Goal: Task Accomplishment & Management: Complete application form

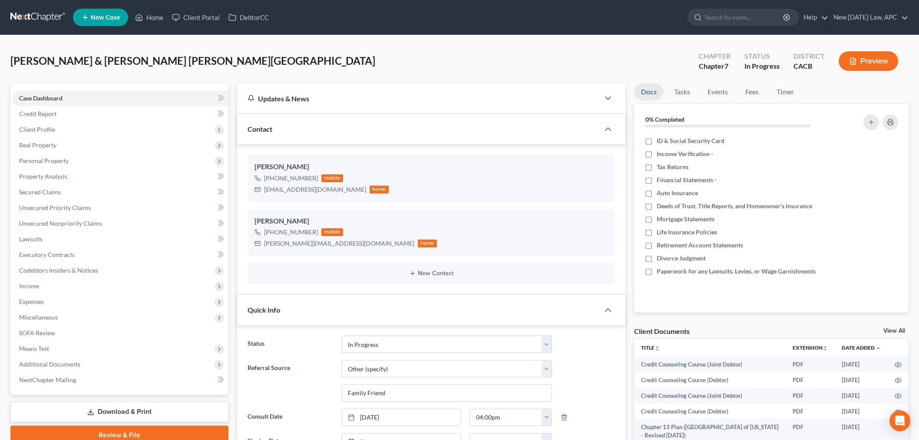
select select "5"
select select "6"
click at [76, 363] on span "Additional Documents" at bounding box center [49, 363] width 61 height 7
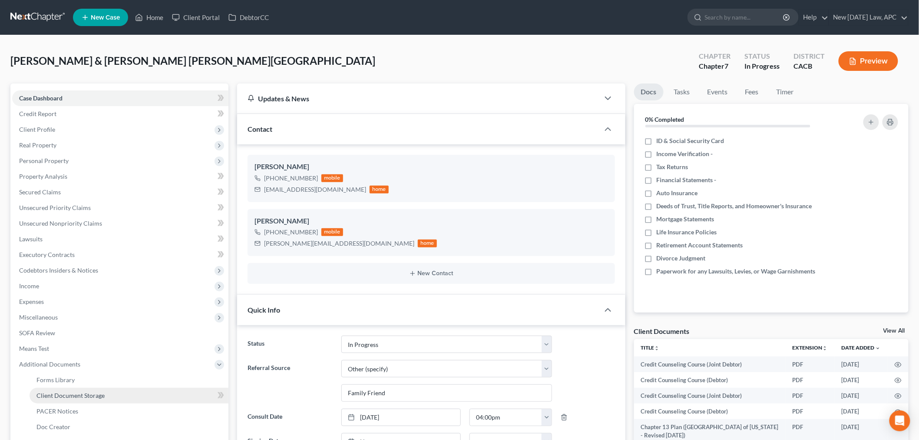
click at [89, 391] on span "Client Document Storage" at bounding box center [70, 394] width 68 height 7
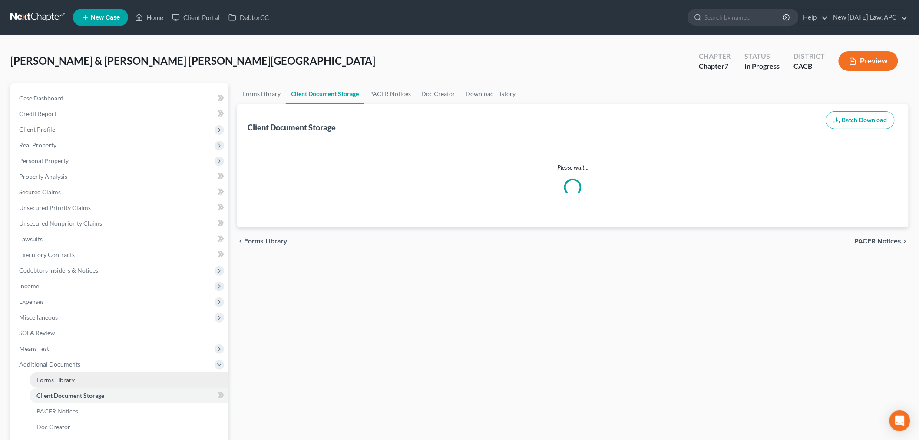
select select "10"
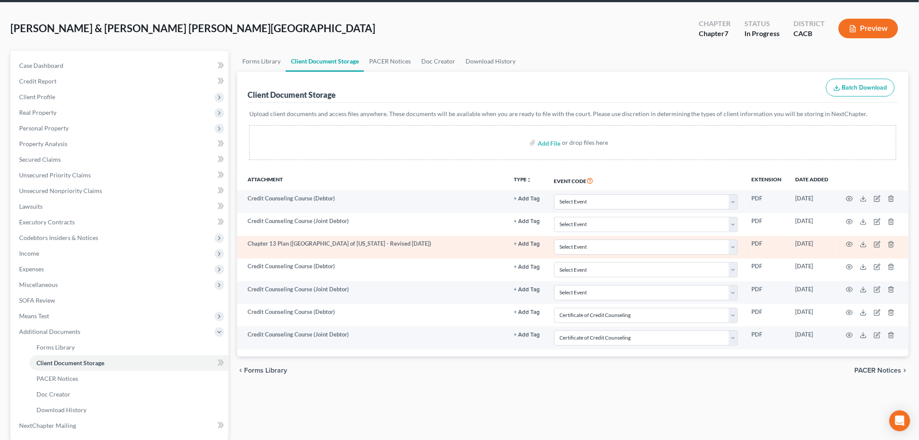
scroll to position [48, 0]
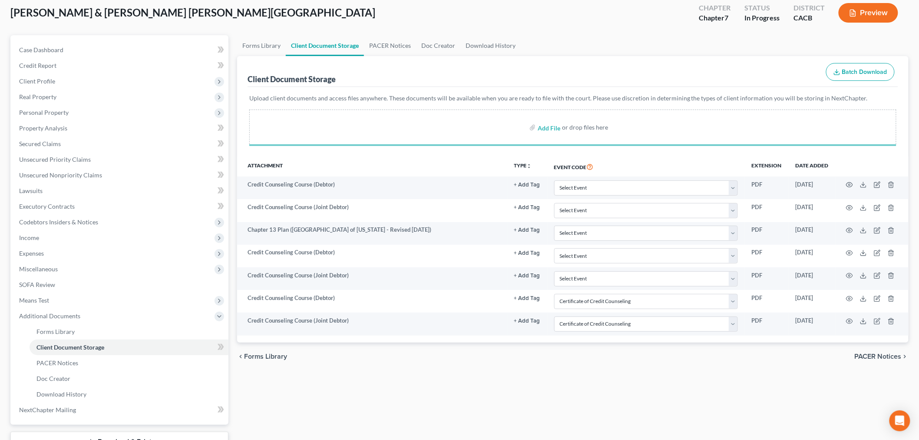
select select "10"
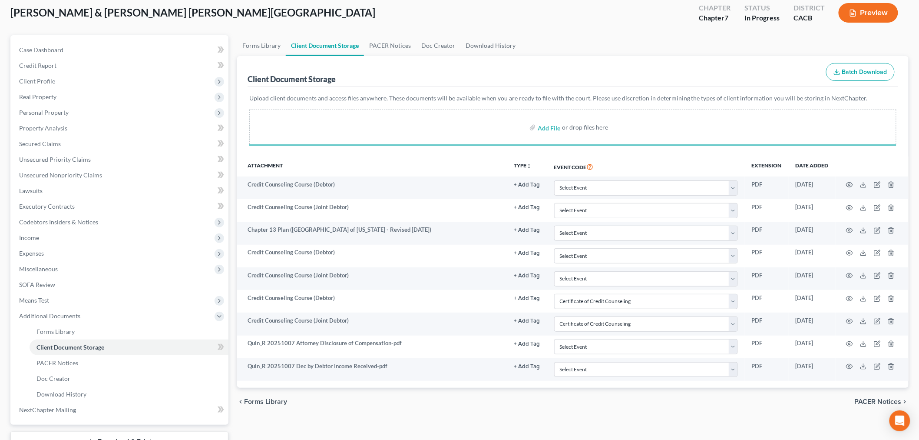
select select "10"
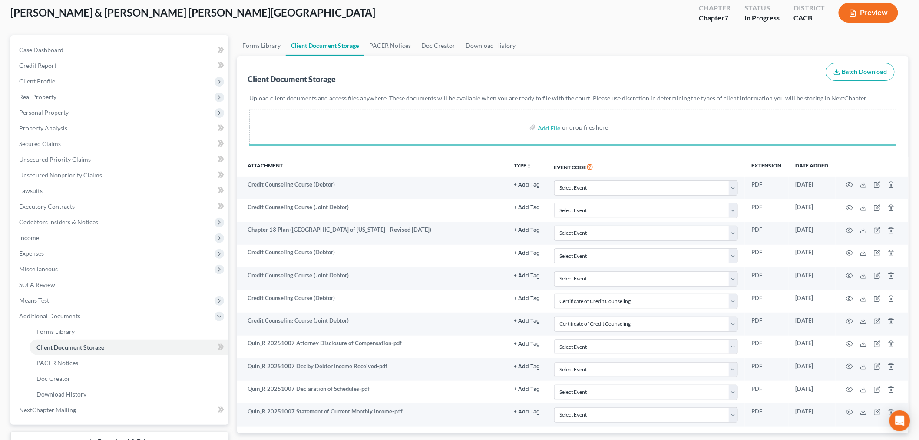
select select "10"
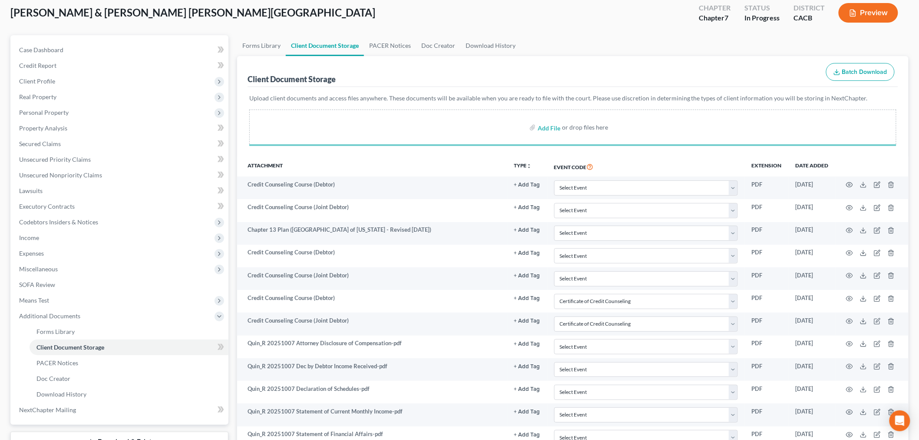
select select "10"
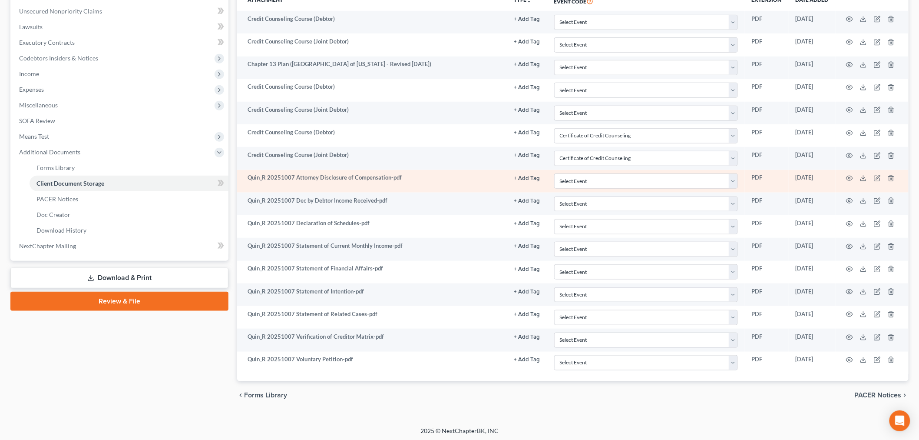
scroll to position [215, 0]
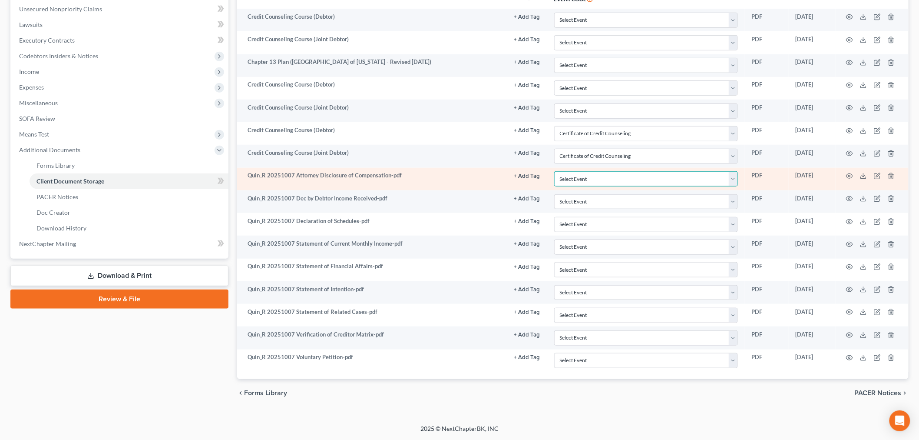
click at [574, 177] on select "Select Event Amended Chapter 11 Plan Amended Chapter 11 Small Business Plan Ame…" at bounding box center [646, 178] width 184 height 15
select select "51"
click at [554, 171] on select "Select Event Amended Chapter 11 Plan Amended Chapter 11 Small Business Plan Ame…" at bounding box center [646, 178] width 184 height 15
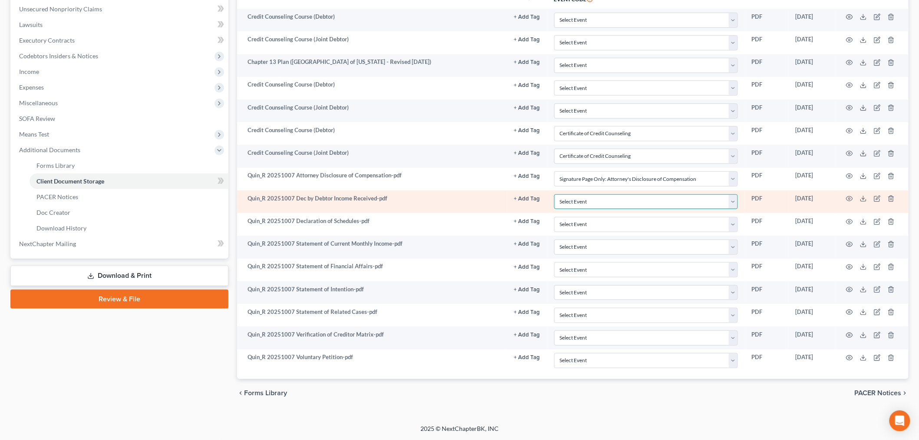
click at [589, 198] on select "Select Event Amended Chapter 11 Plan Amended Chapter 11 Small Business Plan Ame…" at bounding box center [646, 201] width 184 height 15
select select "30"
click at [554, 194] on select "Select Event Amended Chapter 11 Plan Amended Chapter 11 Small Business Plan Ame…" at bounding box center [646, 201] width 184 height 15
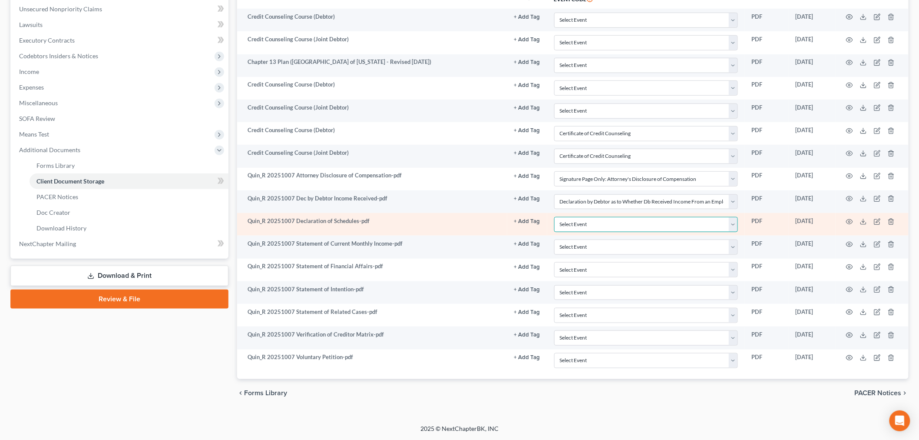
click at [613, 226] on select "Select Event Amended Chapter 11 Plan Amended Chapter 11 Small Business Plan Ame…" at bounding box center [646, 224] width 184 height 15
select select "56"
click at [554, 217] on select "Select Event Amended Chapter 11 Plan Amended Chapter 11 Small Business Plan Ame…" at bounding box center [646, 224] width 184 height 15
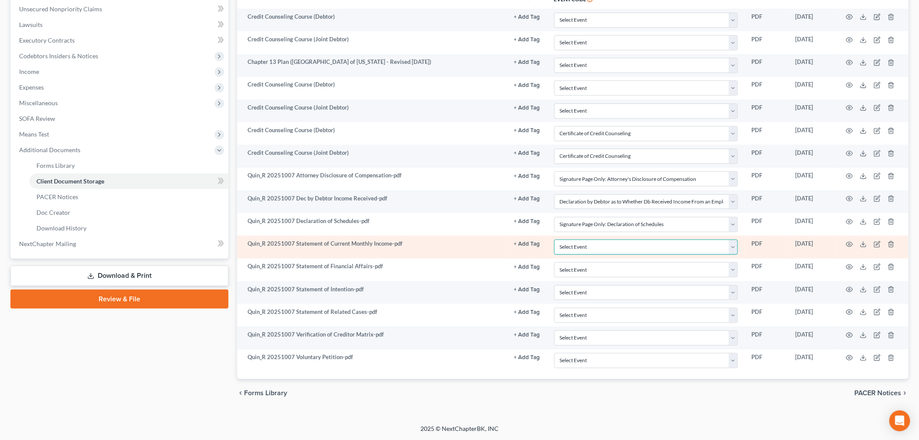
click at [617, 244] on select "Select Event Amended Chapter 11 Plan Amended Chapter 11 Small Business Plan Ame…" at bounding box center [646, 246] width 184 height 15
select select "55"
click at [554, 239] on select "Select Event Amended Chapter 11 Plan Amended Chapter 11 Small Business Plan Ame…" at bounding box center [646, 246] width 184 height 15
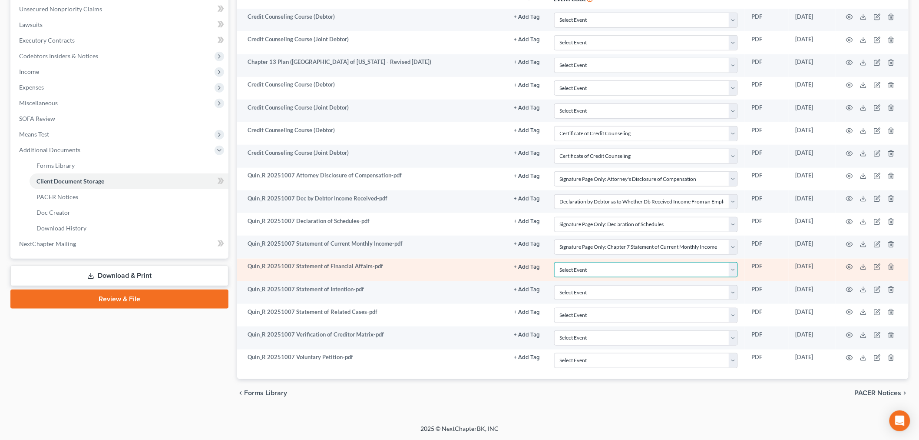
click at [592, 270] on select "Select Event Amended Chapter 11 Plan Amended Chapter 11 Small Business Plan Ame…" at bounding box center [646, 269] width 184 height 15
select select "57"
click at [554, 262] on select "Select Event Amended Chapter 11 Plan Amended Chapter 11 Small Business Plan Ame…" at bounding box center [646, 269] width 184 height 15
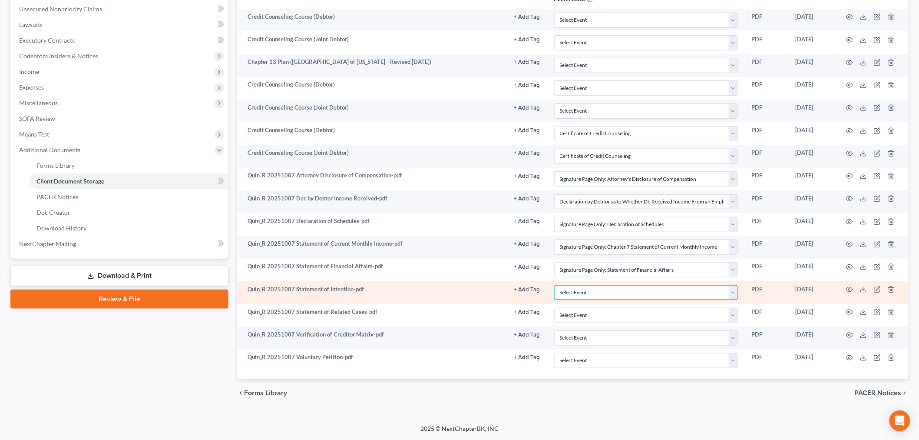
click at [584, 297] on select "Select Event Amended Chapter 11 Plan Amended Chapter 11 Small Business Plan Ame…" at bounding box center [646, 292] width 184 height 15
select select "58"
click at [554, 285] on select "Select Event Amended Chapter 11 Plan Amended Chapter 11 Small Business Plan Ame…" at bounding box center [646, 292] width 184 height 15
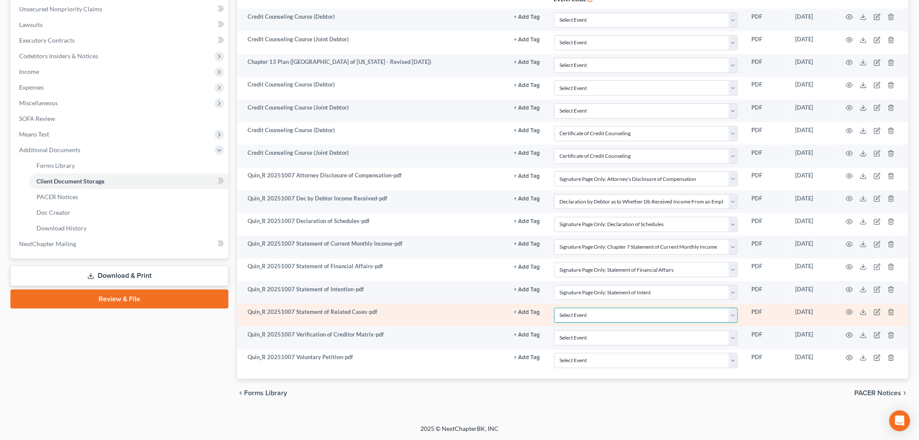
click at [586, 318] on select "Select Event Amended Chapter 11 Plan Amended Chapter 11 Small Business Plan Ame…" at bounding box center [646, 315] width 184 height 15
select select "65"
click at [554, 308] on select "Select Event Amended Chapter 11 Plan Amended Chapter 11 Small Business Plan Ame…" at bounding box center [646, 315] width 184 height 15
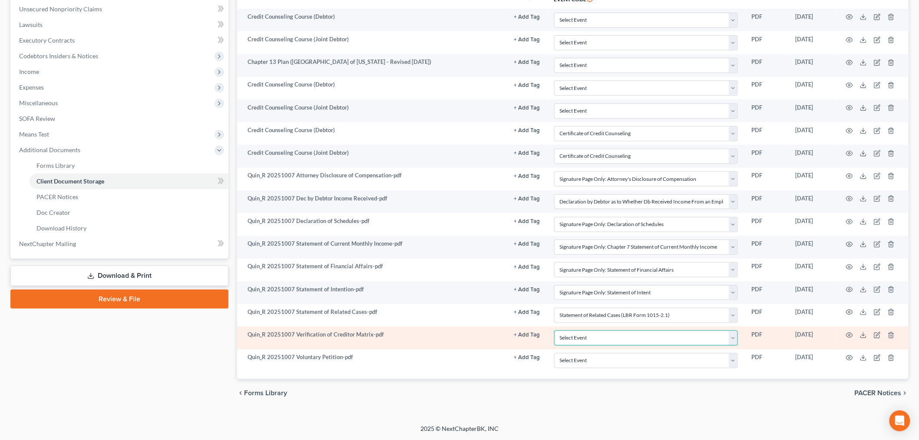
drag, startPoint x: 579, startPoint y: 337, endPoint x: 579, endPoint y: 330, distance: 7.0
click at [579, 337] on select "Select Event Amended Chapter 11 Plan Amended Chapter 11 Small Business Plan Ame…" at bounding box center [646, 337] width 184 height 15
select select "59"
click at [554, 330] on select "Select Event Amended Chapter 11 Plan Amended Chapter 11 Small Business Plan Ame…" at bounding box center [646, 337] width 184 height 15
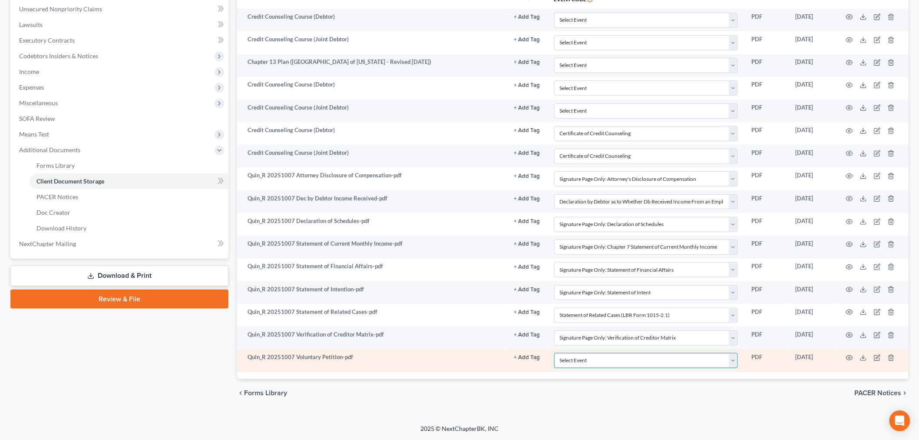
click at [586, 358] on select "Select Event Amended Chapter 11 Plan Amended Chapter 11 Small Business Plan Ame…" at bounding box center [646, 360] width 184 height 15
select select "60"
click at [554, 353] on select "Select Event Amended Chapter 11 Plan Amended Chapter 11 Small Business Plan Ame…" at bounding box center [646, 360] width 184 height 15
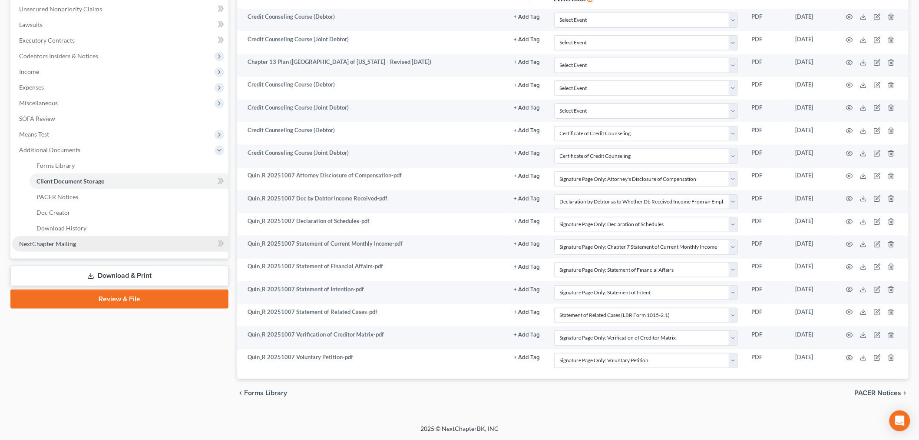
click at [102, 245] on link "NextChapter Mailing" at bounding box center [120, 244] width 216 height 16
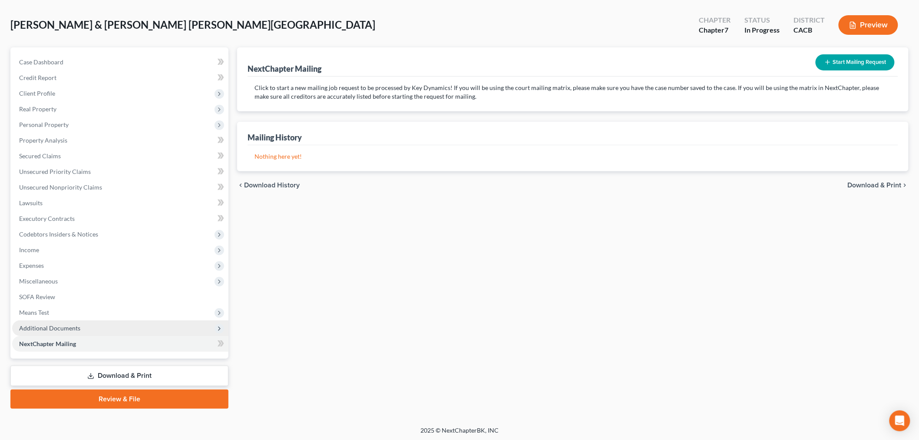
scroll to position [36, 0]
click at [100, 391] on link "Review & File" at bounding box center [119, 398] width 218 height 19
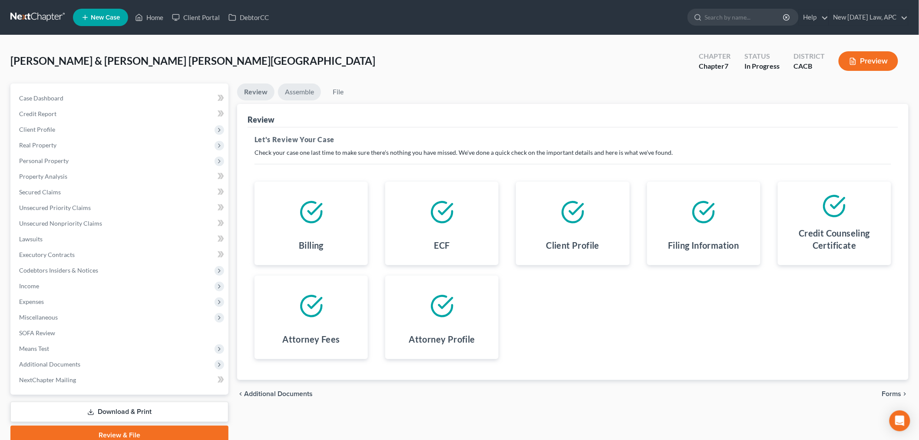
click at [298, 87] on link "Assemble" at bounding box center [299, 91] width 43 height 17
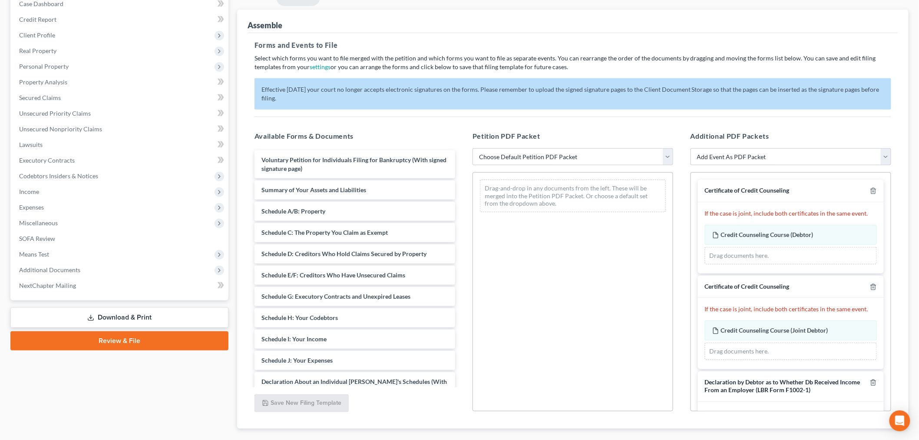
scroll to position [96, 0]
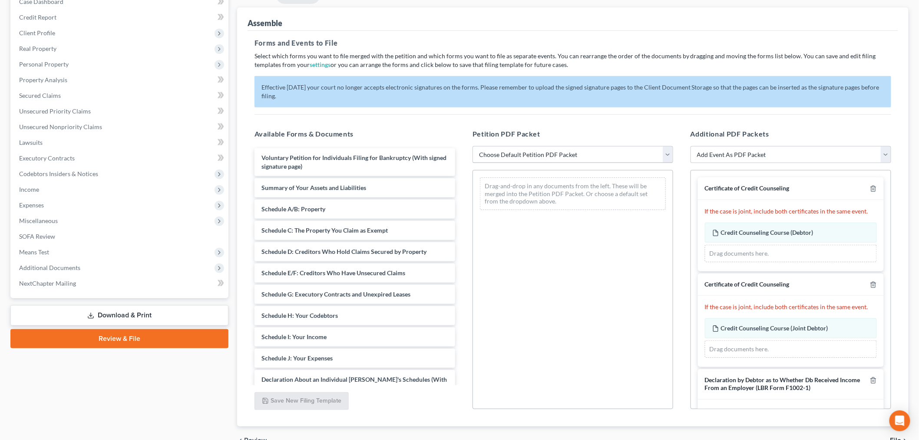
click at [534, 152] on select "Choose Default Petition PDF Packet Complete Bankruptcy Petition (all forms and …" at bounding box center [573, 154] width 201 height 17
drag, startPoint x: 551, startPoint y: 148, endPoint x: 567, endPoint y: 161, distance: 20.4
click at [551, 148] on select "Choose Default Petition PDF Packet Complete Bankruptcy Petition (all forms and …" at bounding box center [573, 154] width 201 height 17
select select "0"
click at [473, 146] on select "Choose Default Petition PDF Packet Complete Bankruptcy Petition (all forms and …" at bounding box center [573, 154] width 201 height 17
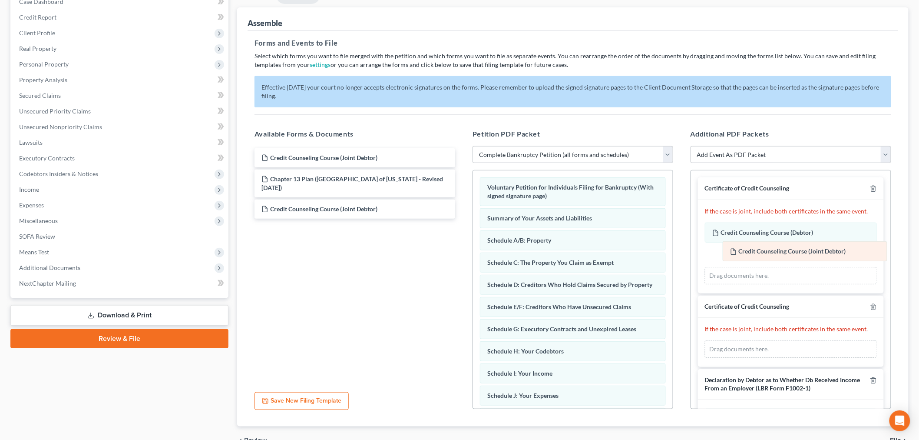
drag, startPoint x: 787, startPoint y: 329, endPoint x: 800, endPoint y: 252, distance: 78.0
click at [800, 340] on div "Credit Counseling Course (Joint Debtor) Amended Credit Counseling Course (Joint…" at bounding box center [791, 348] width 172 height 17
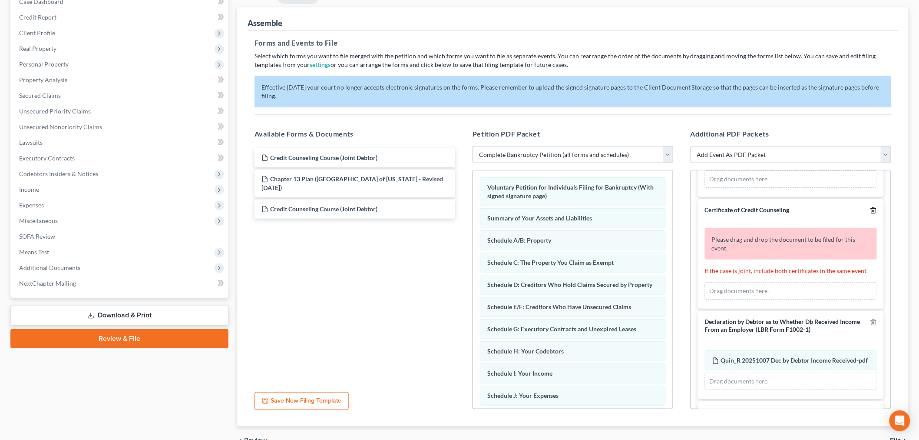
click at [870, 209] on icon "button" at bounding box center [873, 210] width 7 height 7
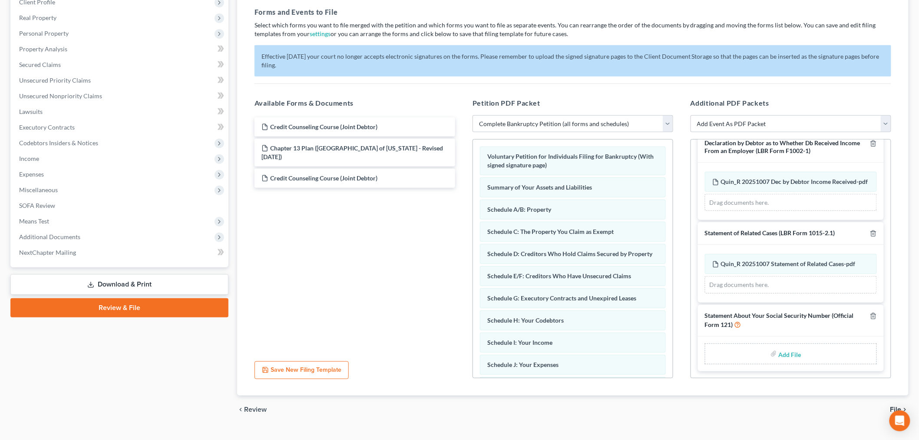
scroll to position [144, 0]
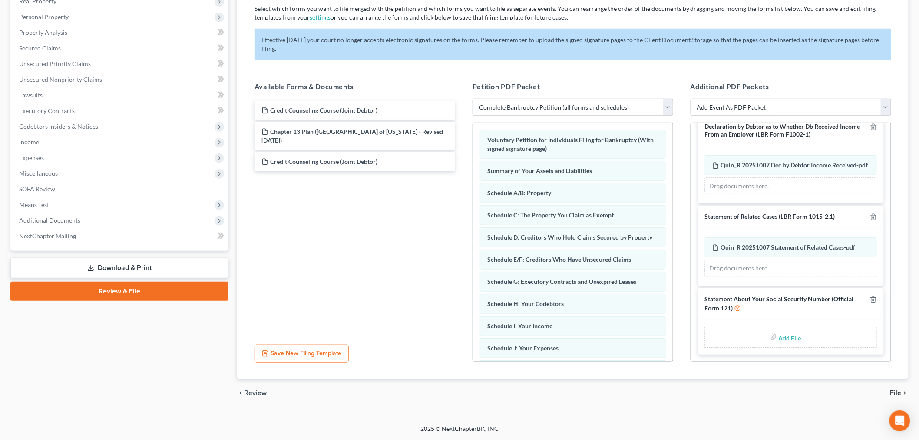
type input "C:\fakepath\Quin_R 20251007 Statement About Social Secruity Numbers.pdf"
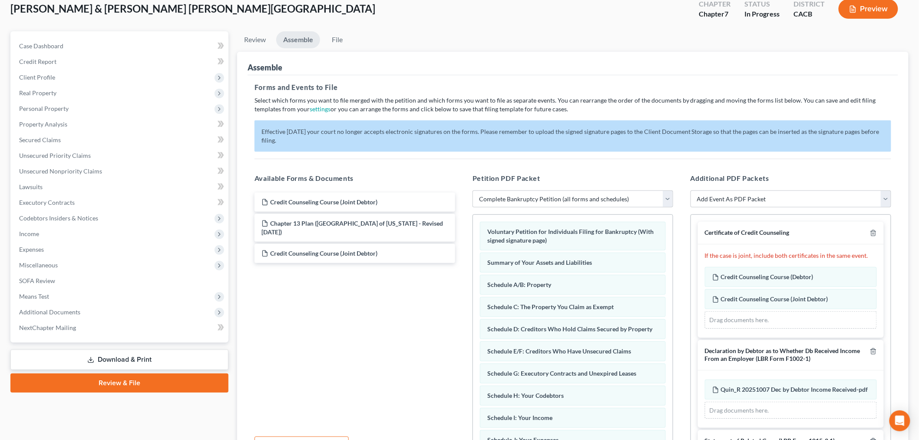
scroll to position [0, 0]
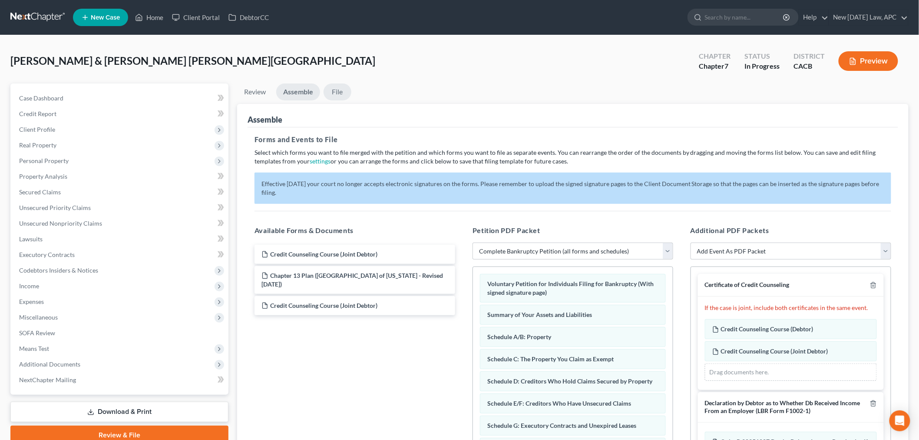
click at [351, 95] on link "File" at bounding box center [338, 91] width 28 height 17
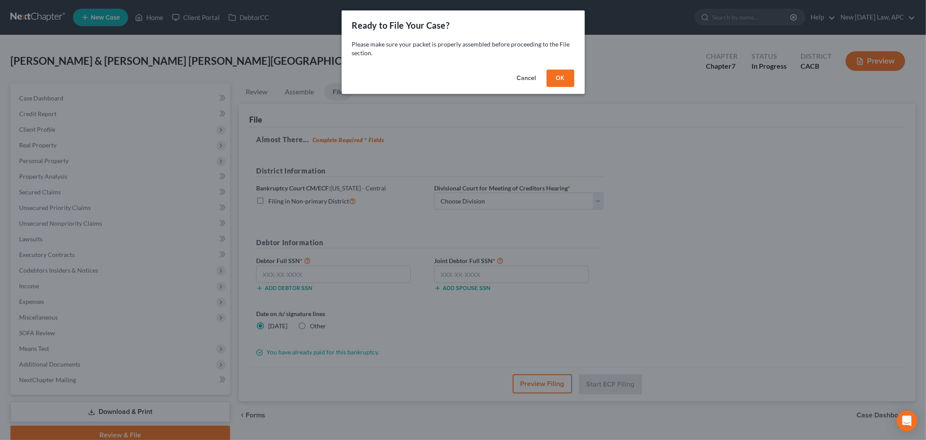
click at [568, 81] on button "OK" at bounding box center [561, 77] width 28 height 17
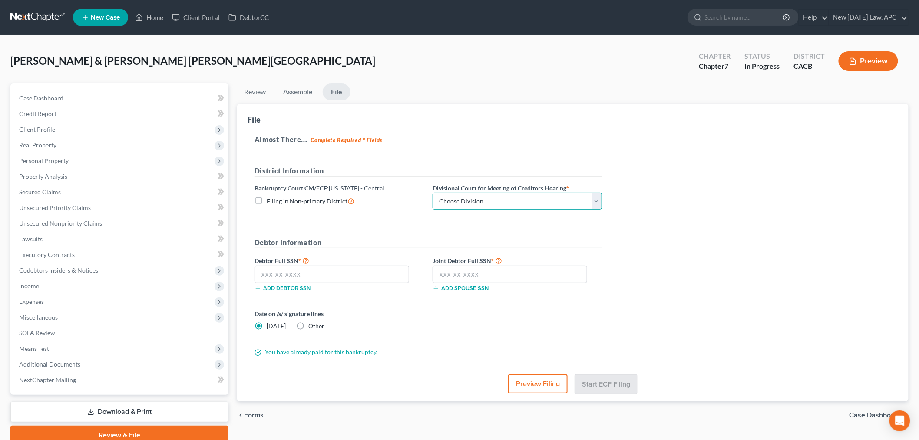
click at [493, 200] on select "Choose Division [GEOGRAPHIC_DATA][PERSON_NAME] [GEOGRAPHIC_DATA] [GEOGRAPHIC_DA…" at bounding box center [517, 200] width 169 height 17
select select "2"
click at [433, 192] on select "Choose Division [GEOGRAPHIC_DATA][PERSON_NAME] [GEOGRAPHIC_DATA] [GEOGRAPHIC_DA…" at bounding box center [517, 200] width 169 height 17
click at [262, 275] on input "text" at bounding box center [332, 273] width 155 height 17
type input "607-50-1183"
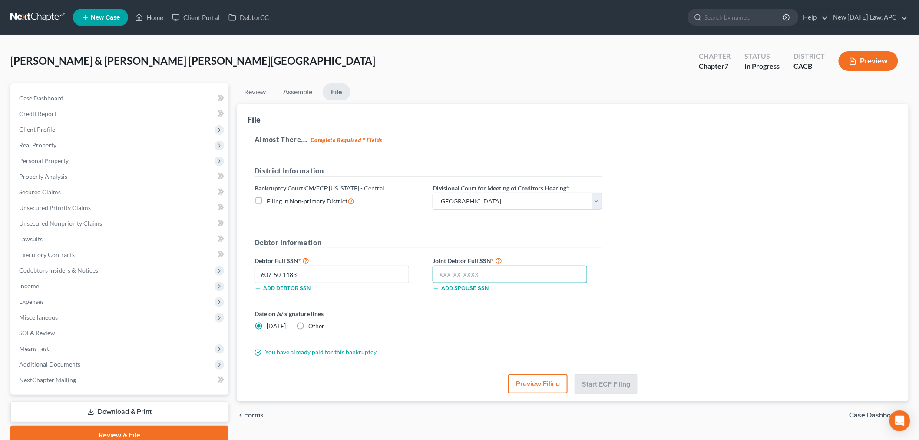
click at [462, 271] on input "text" at bounding box center [510, 273] width 155 height 17
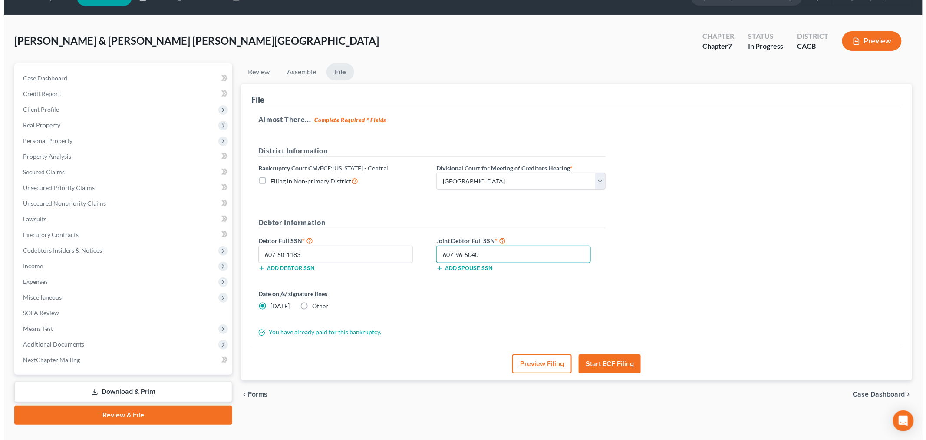
scroll to position [36, 0]
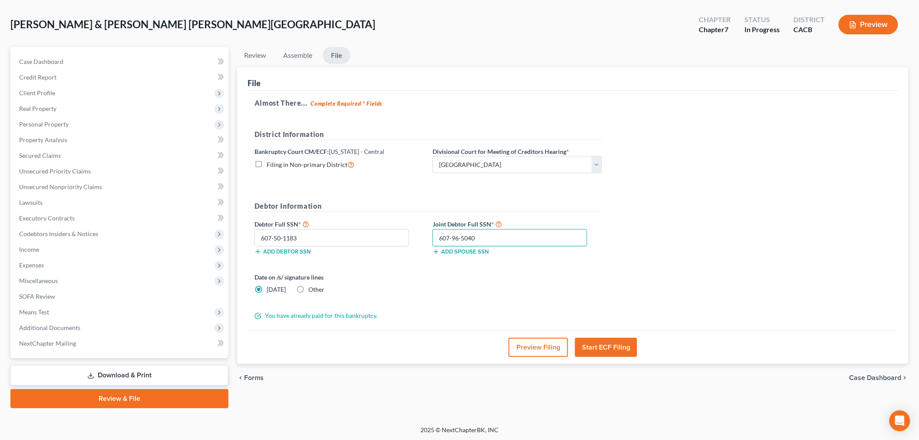
type input "607-96-5040"
click at [533, 348] on button "Preview Filing" at bounding box center [539, 346] width 60 height 19
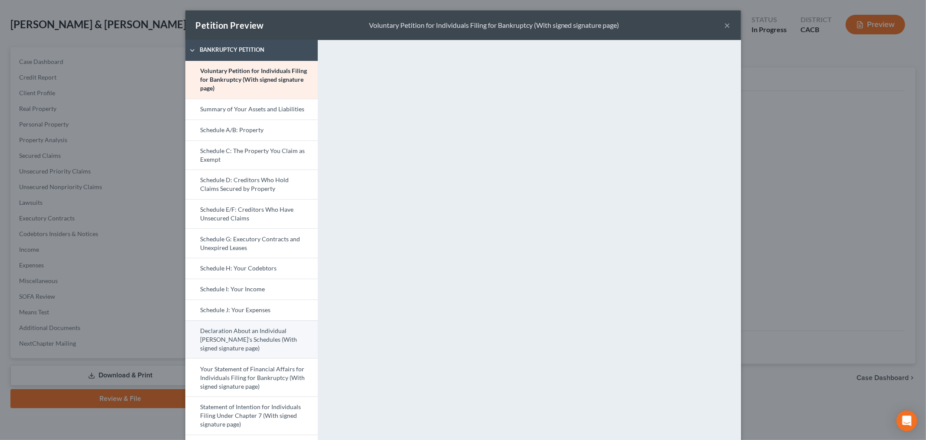
click at [261, 334] on link "Declaration About an Individual [PERSON_NAME]'s Schedules (With signed signatur…" at bounding box center [251, 339] width 132 height 38
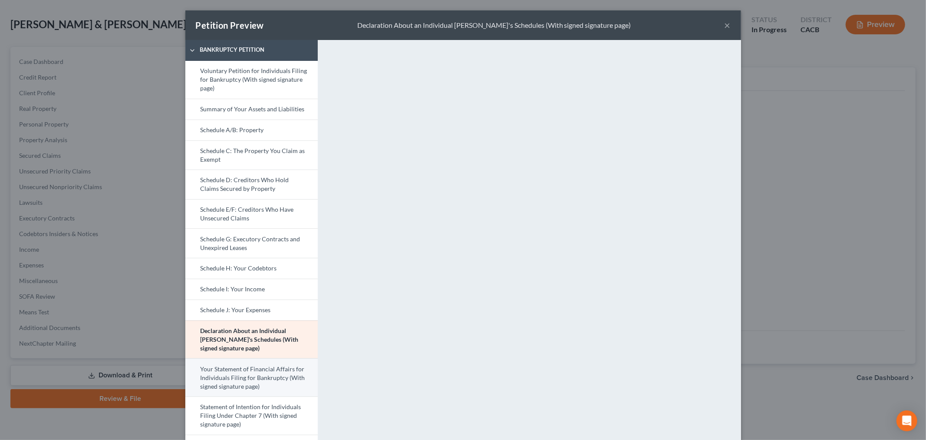
click at [251, 380] on link "Your Statement of Financial Affairs for Individuals Filing for Bankruptcy (With…" at bounding box center [251, 377] width 132 height 38
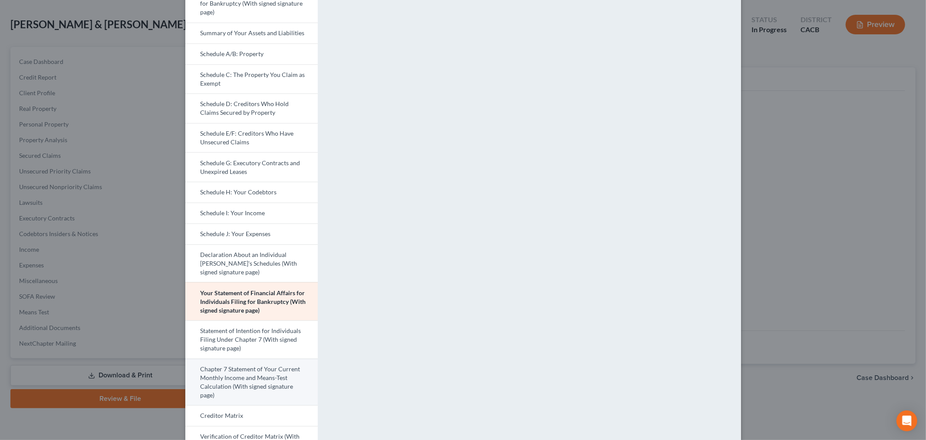
scroll to position [96, 0]
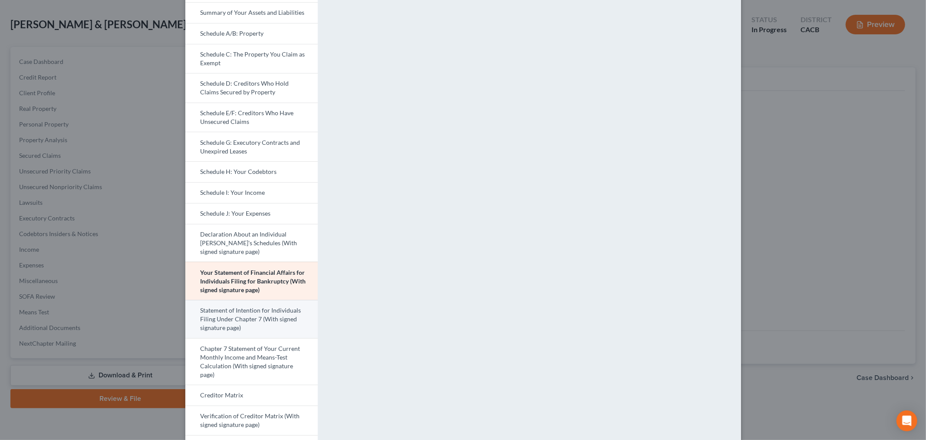
click at [249, 315] on link "Statement of Intention for Individuals Filing Under Chapter 7 (With signed sign…" at bounding box center [251, 319] width 132 height 38
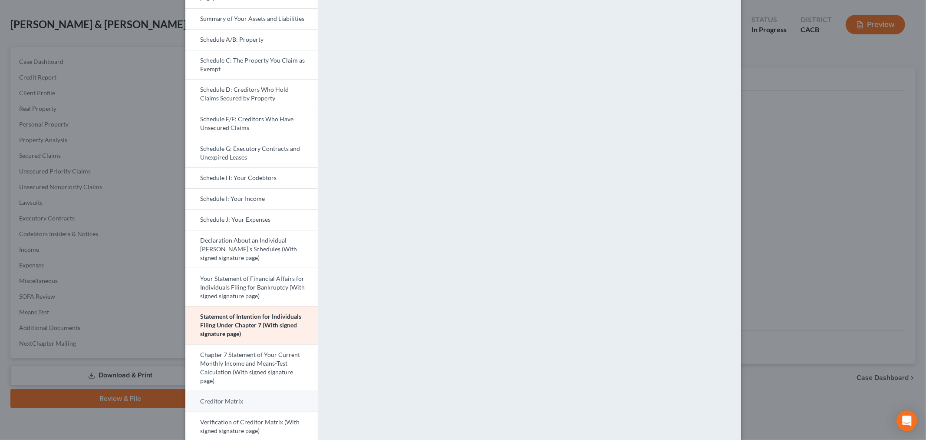
scroll to position [145, 0]
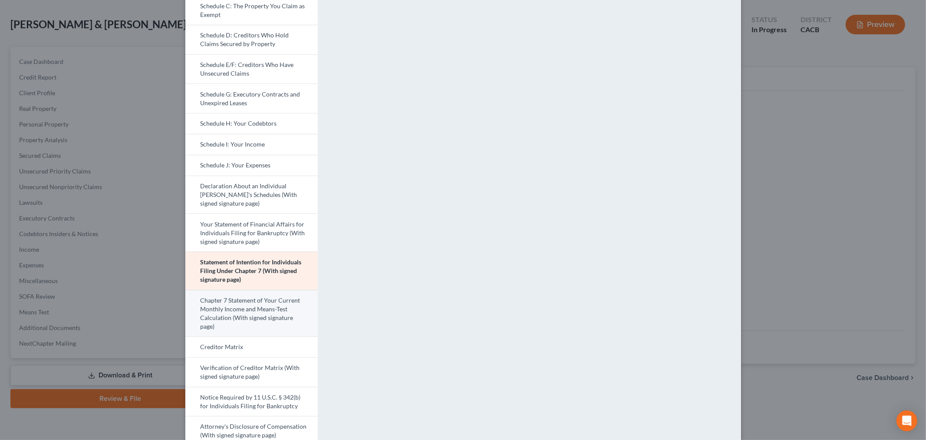
click at [251, 310] on link "Chapter 7 Statement of Your Current Monthly Income and Means-Test Calculation (…" at bounding box center [251, 313] width 132 height 47
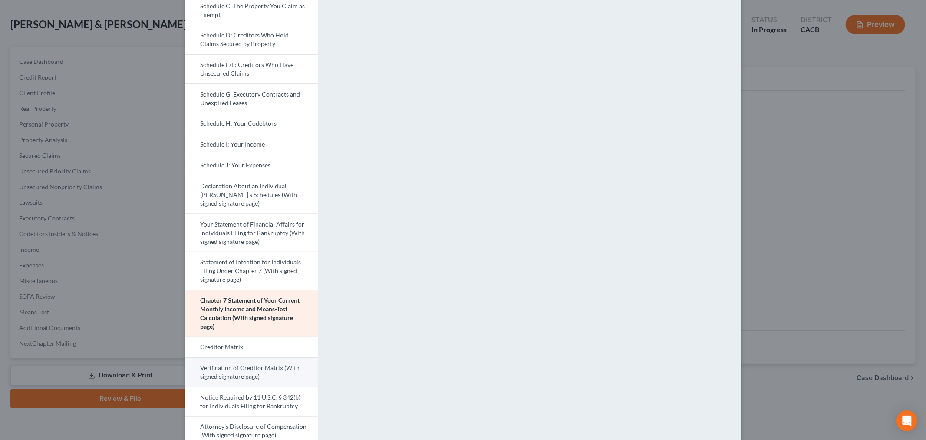
click at [230, 369] on link "Verification of Creditor Matrix (With signed signature page)" at bounding box center [251, 372] width 132 height 30
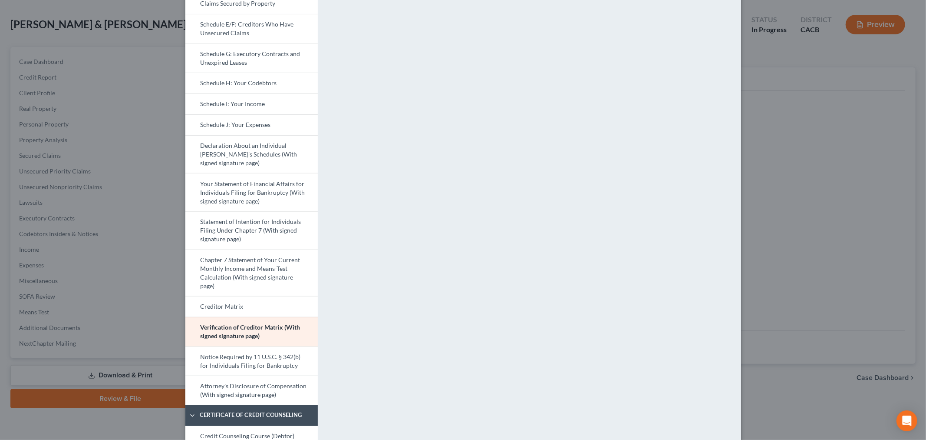
scroll to position [241, 0]
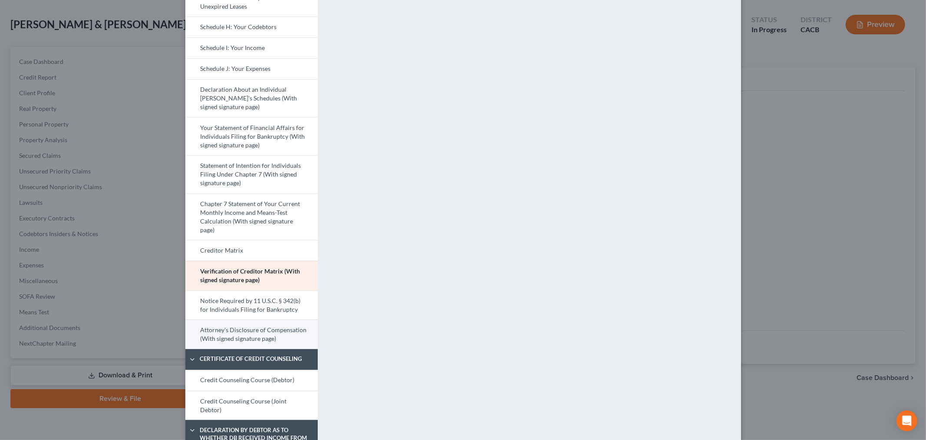
click at [261, 331] on link "Attorney's Disclosure of Compensation (With signed signature page)" at bounding box center [251, 334] width 132 height 30
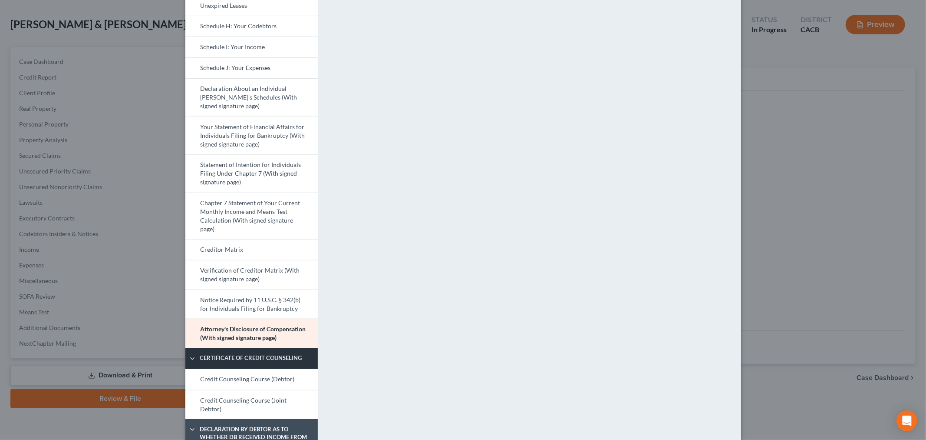
scroll to position [289, 0]
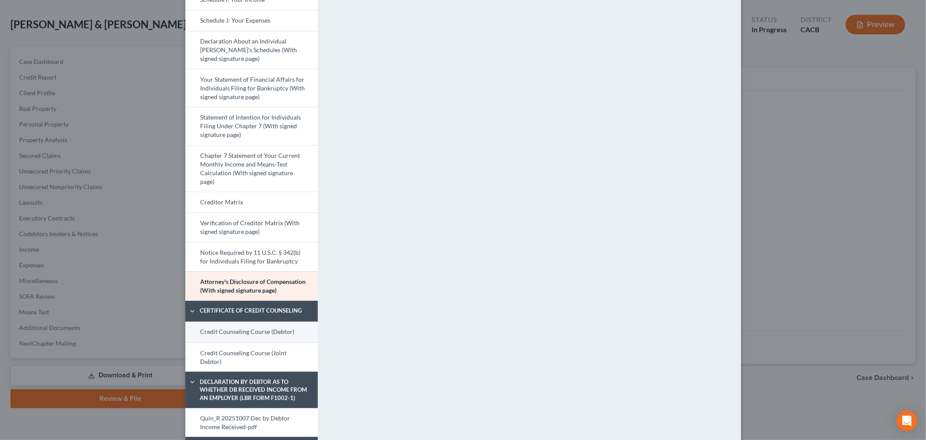
click at [267, 329] on link "Credit Counseling Course (Debtor)" at bounding box center [251, 331] width 132 height 21
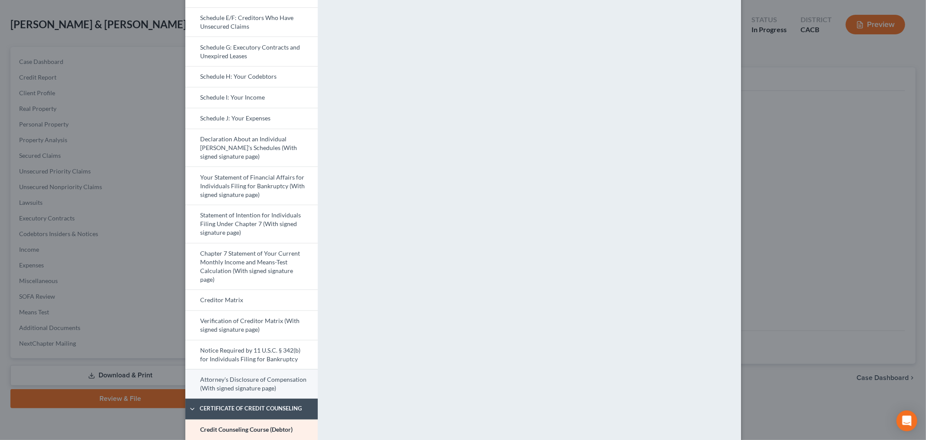
scroll to position [241, 0]
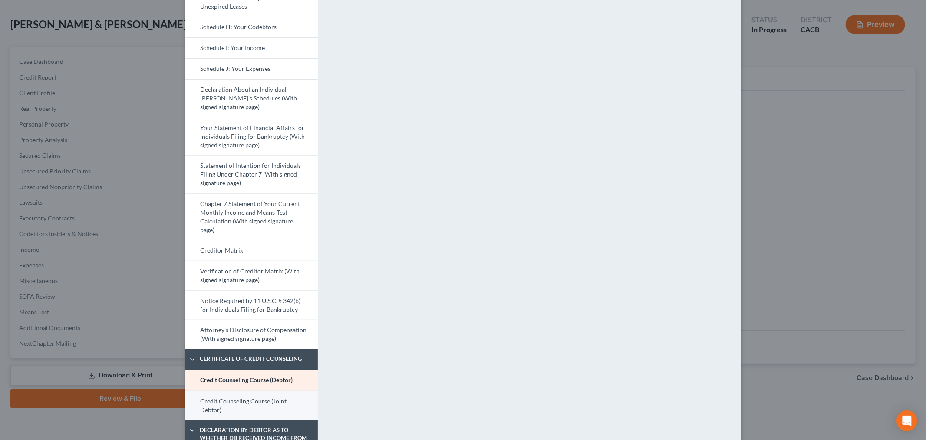
click at [253, 406] on link "Credit Counseling Course (Joint Debtor)" at bounding box center [251, 405] width 132 height 30
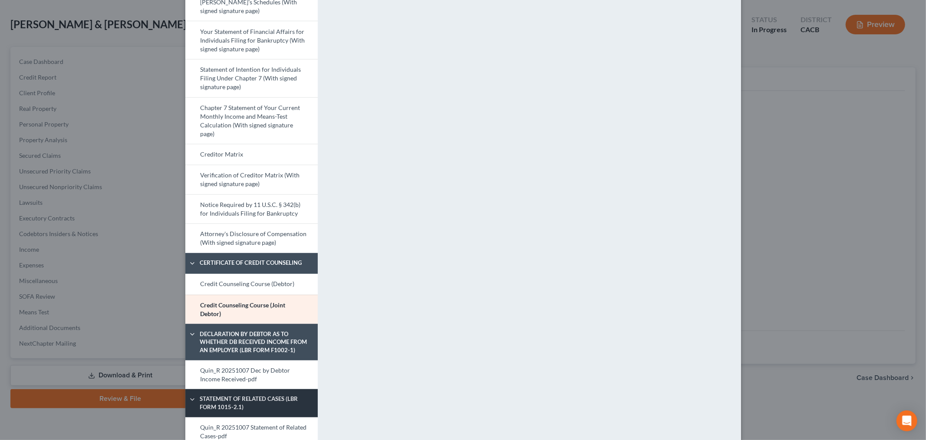
scroll to position [337, 0]
click at [274, 374] on link "Quin_R 20251007 Dec by Debtor Income Received-pdf" at bounding box center [251, 374] width 132 height 29
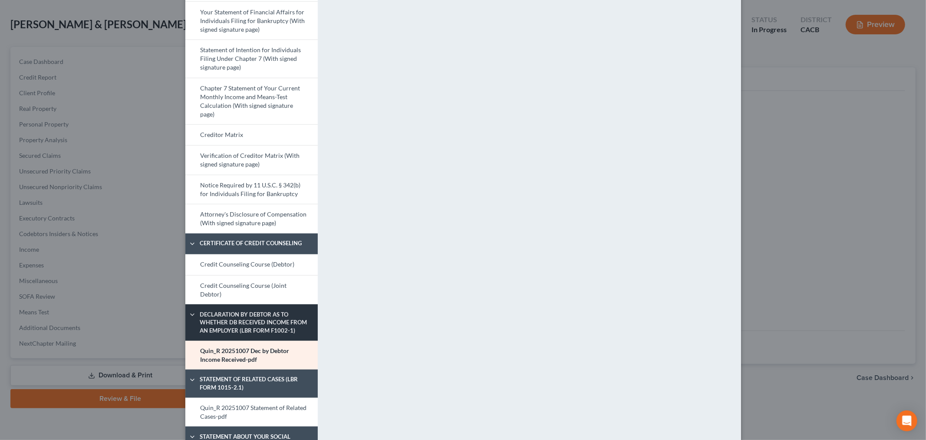
scroll to position [422, 0]
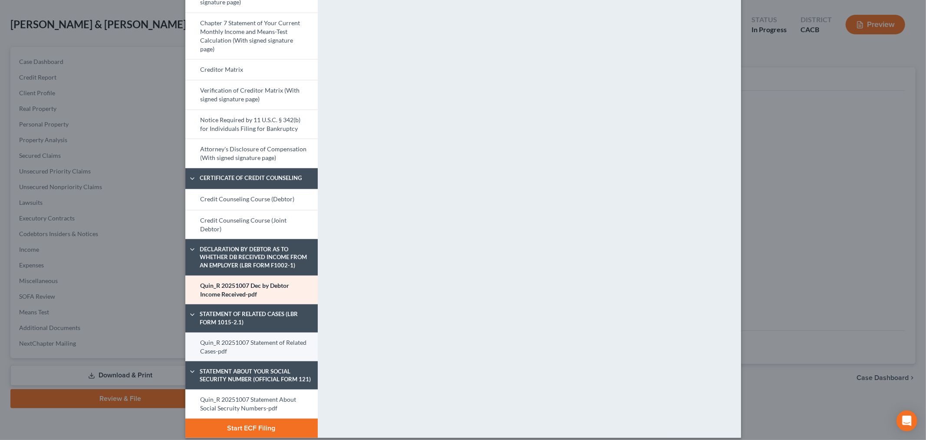
click at [248, 336] on link "Quin_R 20251007 Statement of Related Cases-pdf" at bounding box center [251, 346] width 132 height 29
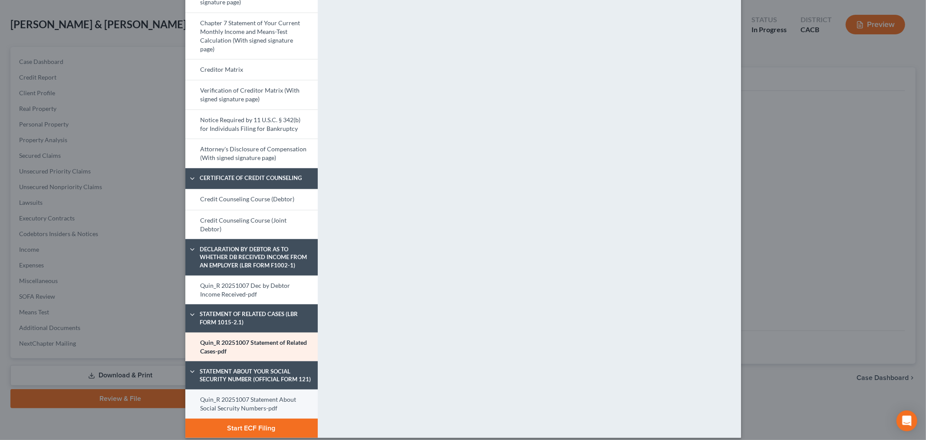
drag, startPoint x: 252, startPoint y: 387, endPoint x: 257, endPoint y: 392, distance: 7.1
click at [250, 394] on link "Quin_R 20251007 Statement About Social Secruity Numbers-pdf" at bounding box center [251, 403] width 132 height 29
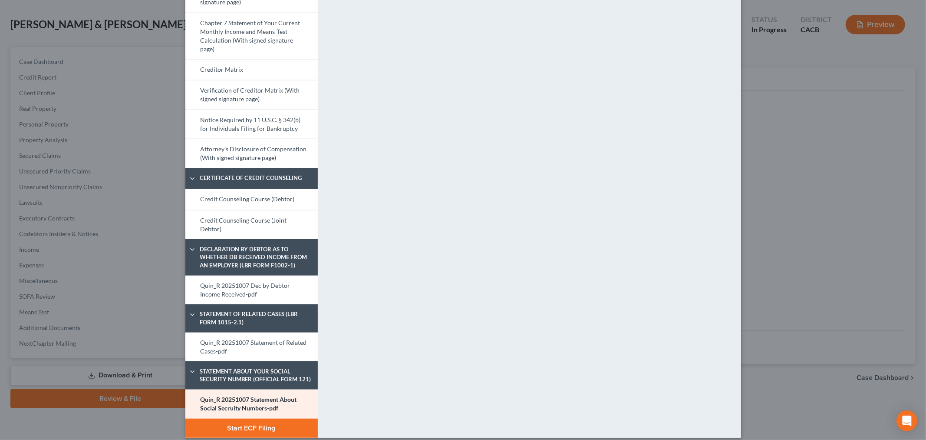
click at [250, 418] on button "Start ECF Filing" at bounding box center [251, 427] width 132 height 19
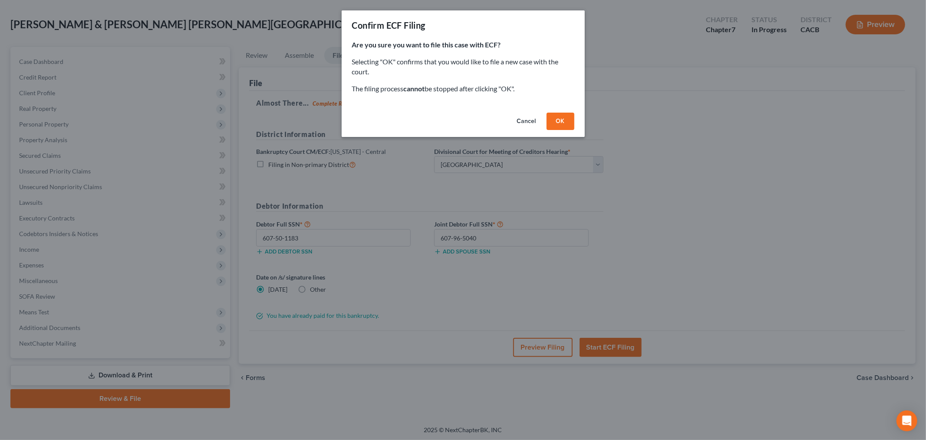
click at [562, 119] on button "OK" at bounding box center [561, 120] width 28 height 17
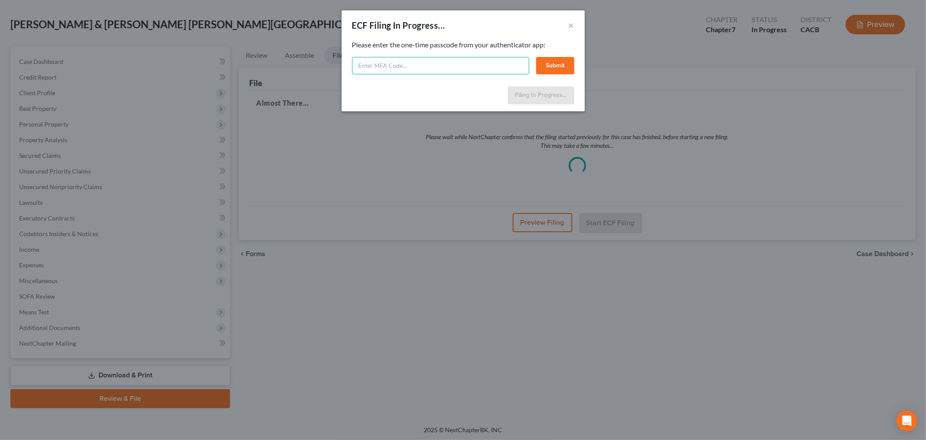
click at [498, 66] on input "text" at bounding box center [440, 65] width 177 height 17
type input "645415"
click at [549, 67] on button "Submit" at bounding box center [555, 65] width 38 height 17
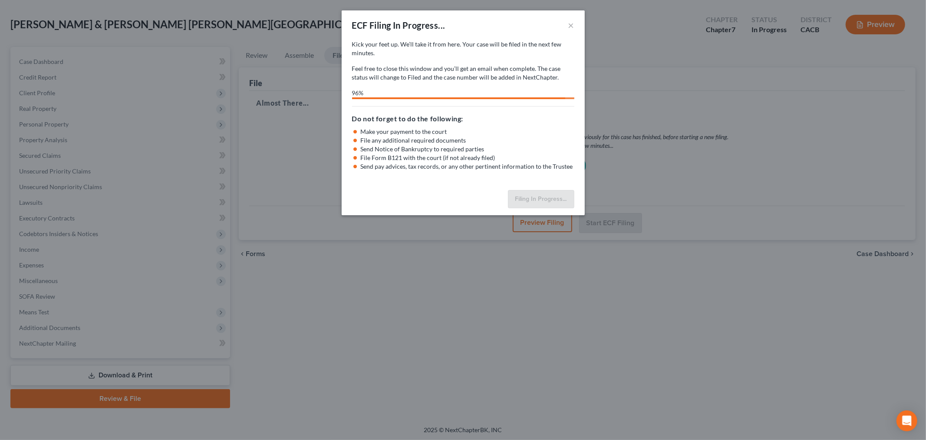
select select "2"
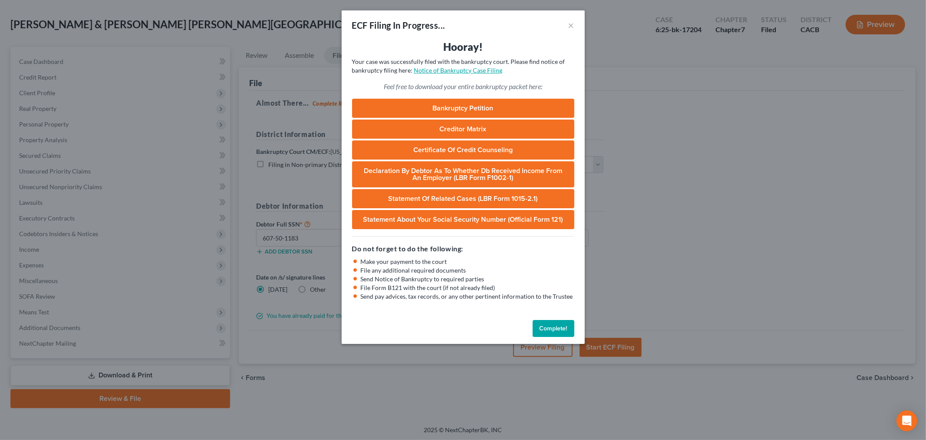
click at [471, 75] on div "Hooray! Your case was successfully filed with the bankruptcy court. Please find…" at bounding box center [463, 178] width 243 height 276
click at [473, 71] on link "Notice of Bankruptcy Case Filing" at bounding box center [458, 69] width 89 height 7
click at [569, 29] on button "×" at bounding box center [572, 25] width 6 height 10
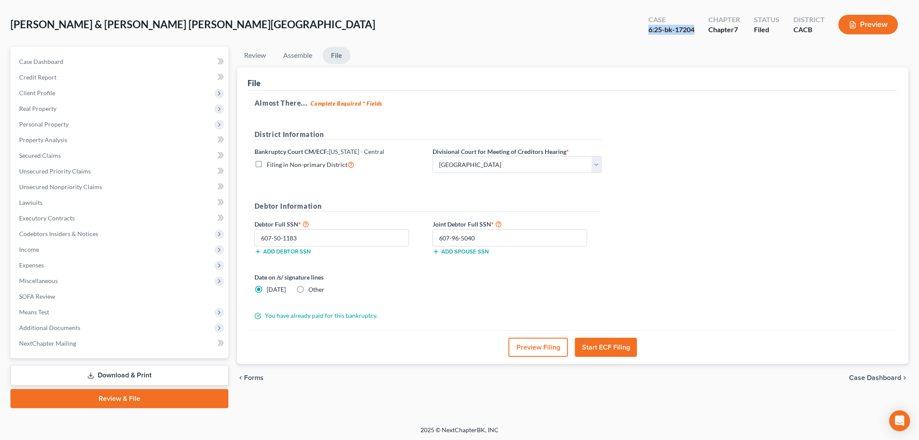
drag, startPoint x: 638, startPoint y: 27, endPoint x: 700, endPoint y: 25, distance: 61.3
click at [700, 25] on div "Case 6:25-bk-17204 Chapter Chapter 7 Status [GEOGRAPHIC_DATA] CACB Preview" at bounding box center [773, 24] width 271 height 31
copy div "6:25-bk-17204"
click at [80, 93] on span "Client Profile" at bounding box center [120, 93] width 216 height 16
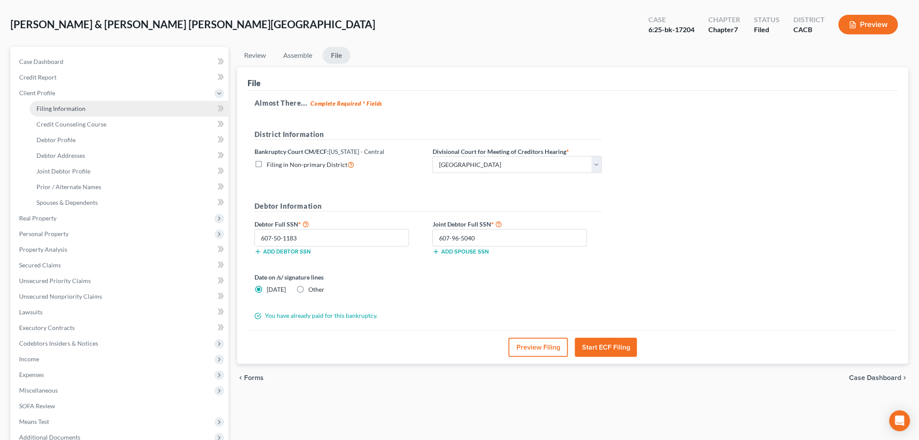
click at [111, 109] on link "Filing Information" at bounding box center [129, 109] width 199 height 16
select select "1"
select select "0"
select select "4"
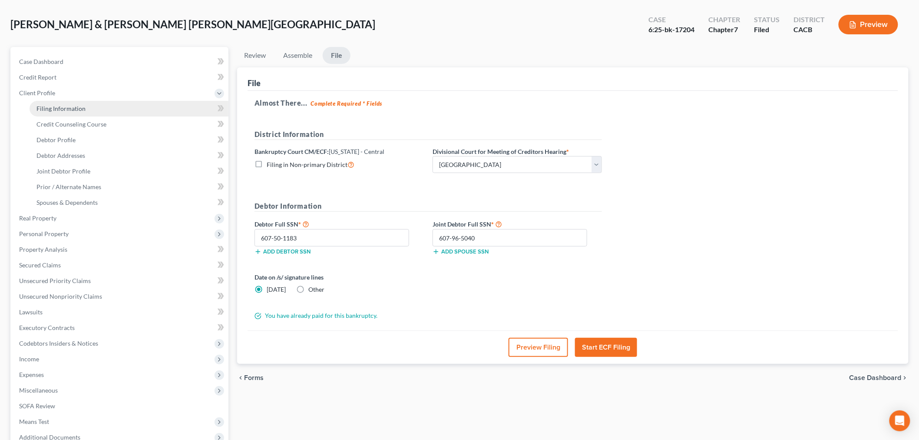
select select "0"
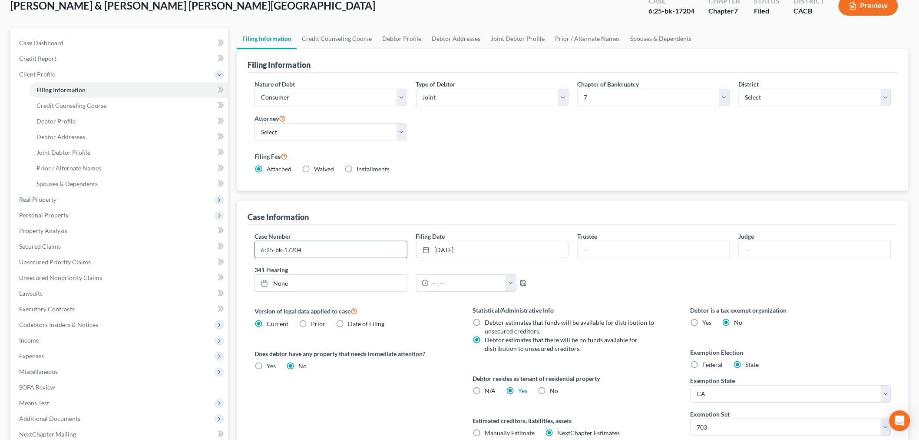
scroll to position [96, 0]
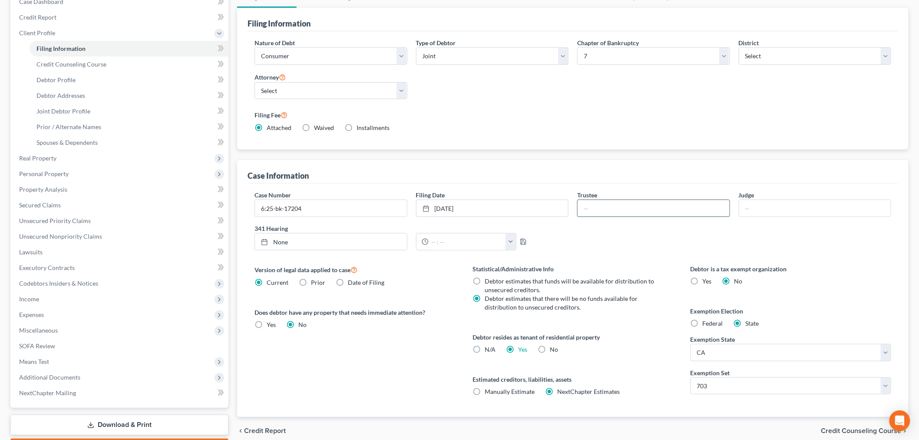
click at [612, 212] on input "text" at bounding box center [654, 208] width 152 height 17
type input "[PERSON_NAME]"
click at [776, 207] on input "text" at bounding box center [815, 208] width 152 height 17
type input "[PERSON_NAME]"
click at [353, 237] on link "None" at bounding box center [331, 241] width 152 height 17
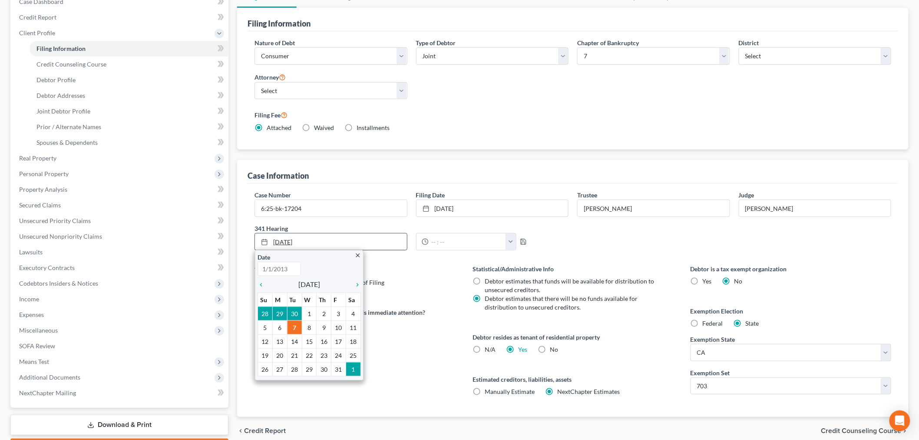
type input "[DATE]"
click at [354, 283] on icon "chevron_right" at bounding box center [355, 284] width 11 height 7
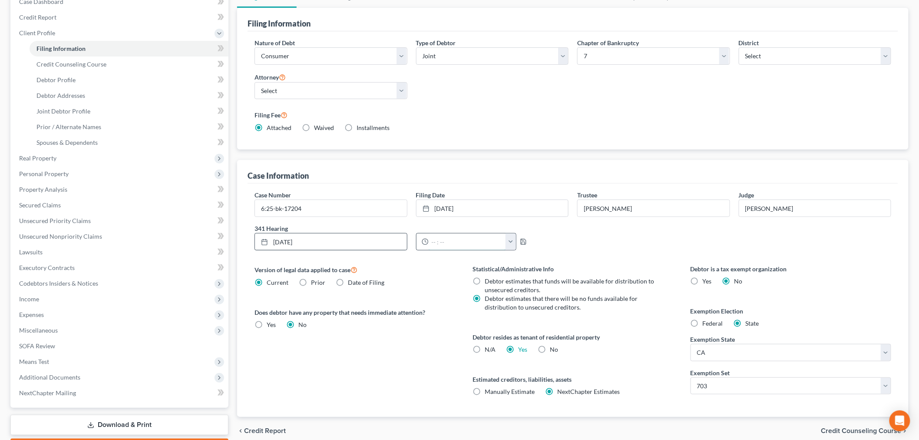
click at [429, 241] on input "text" at bounding box center [468, 241] width 78 height 17
click at [520, 241] on icon "button" at bounding box center [523, 241] width 7 height 7
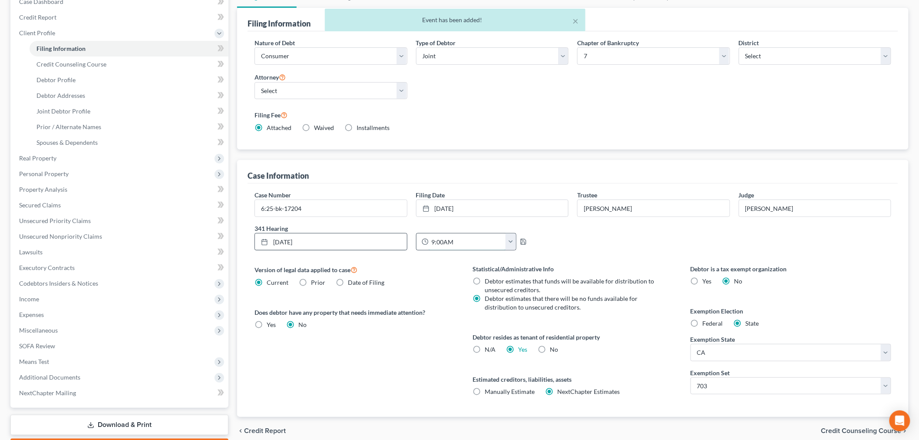
click at [444, 241] on input "9:00AM" at bounding box center [468, 241] width 78 height 17
type input "9:00 AM"
click at [522, 245] on icon "button" at bounding box center [523, 241] width 7 height 7
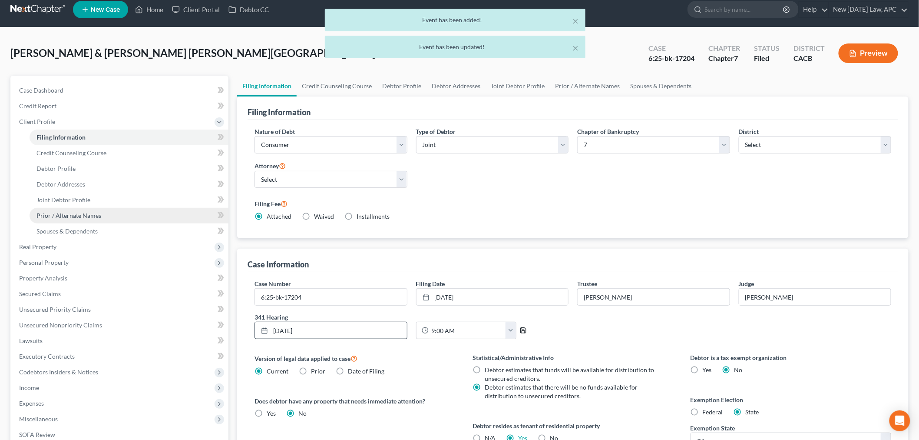
scroll to position [0, 0]
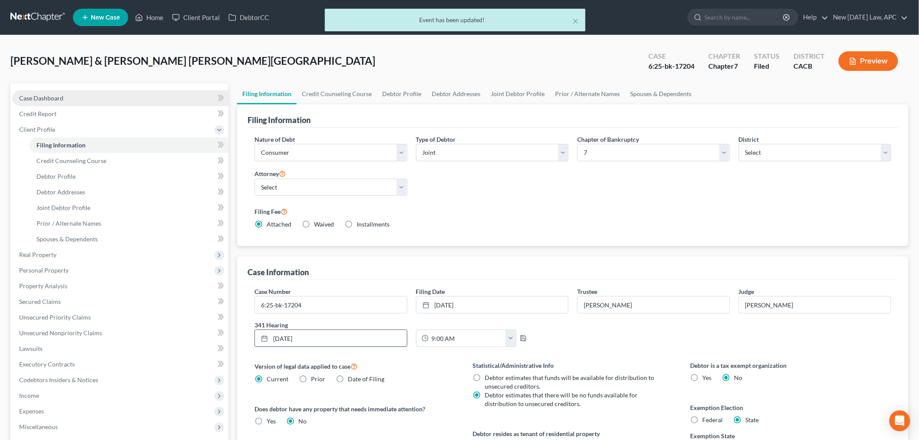
click at [87, 98] on link "Case Dashboard" at bounding box center [120, 98] width 216 height 16
select select "6"
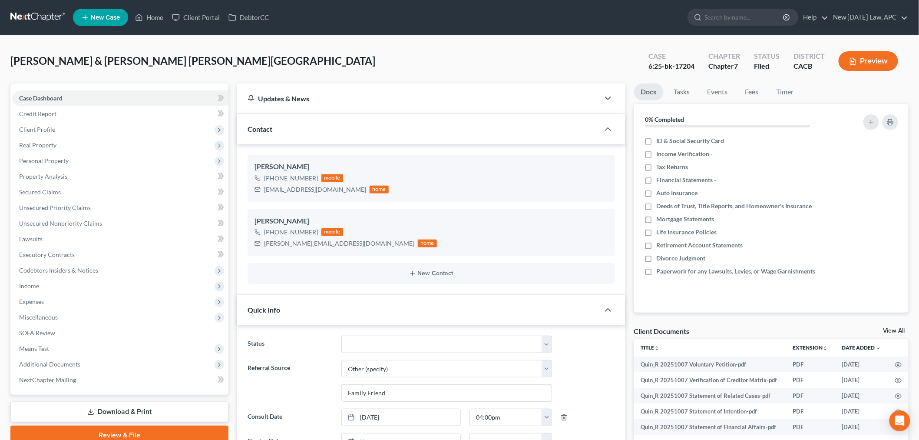
scroll to position [4505, 0]
click at [81, 133] on span "Client Profile" at bounding box center [120, 130] width 216 height 16
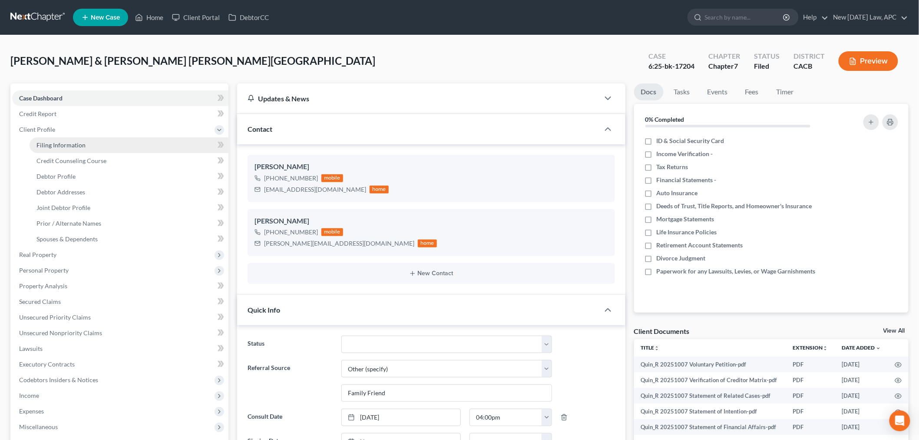
click at [84, 146] on span "Filing Information" at bounding box center [60, 144] width 49 height 7
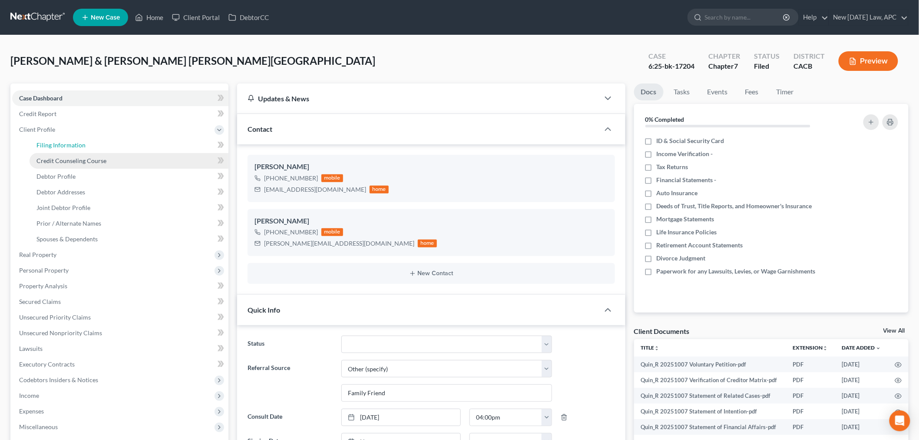
select select "1"
select select "0"
select select "7"
select select "1"
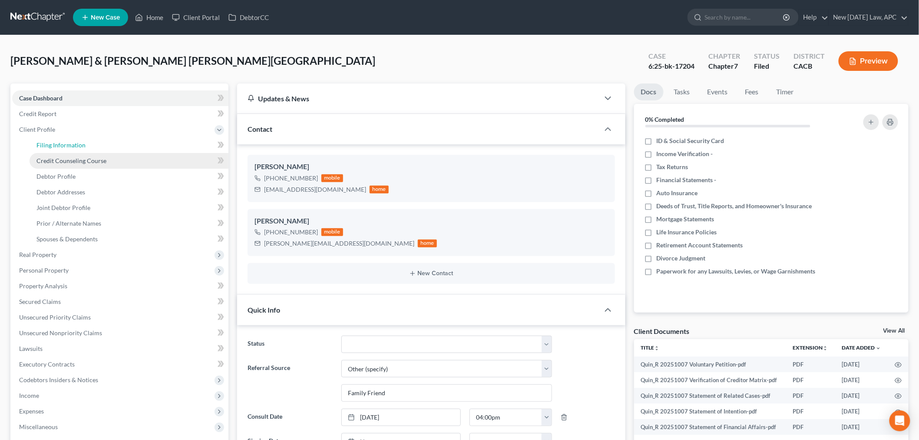
select select "4"
select select "0"
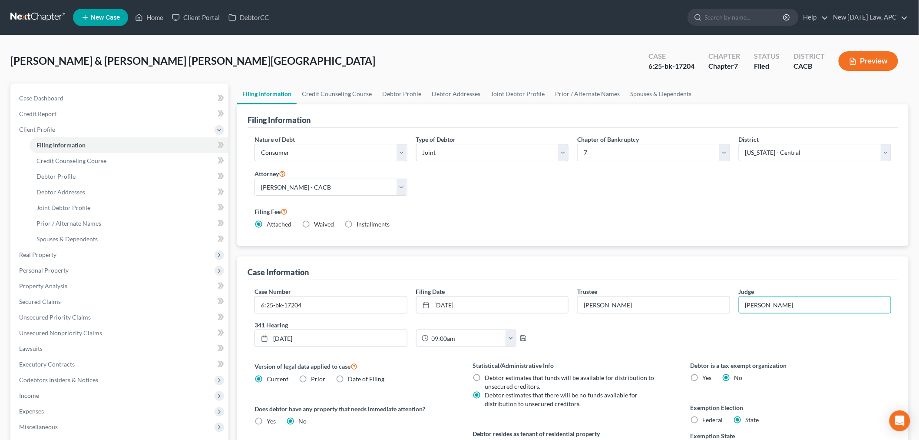
drag, startPoint x: 745, startPoint y: 304, endPoint x: 730, endPoint y: 304, distance: 14.8
click at [730, 304] on div "Case Number 6:25-bk-17204 Filing Date [DATE] close Date [DATE] Time 12:00 AM ch…" at bounding box center [572, 320] width 645 height 67
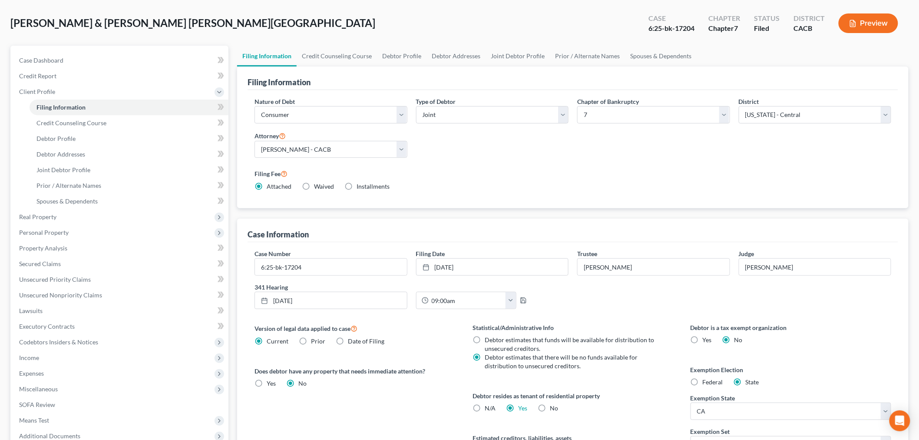
scroll to position [48, 0]
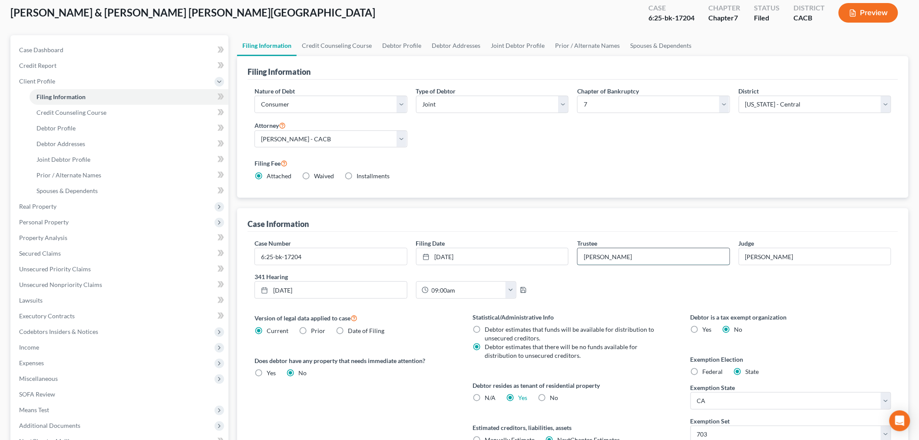
drag, startPoint x: 634, startPoint y: 257, endPoint x: 579, endPoint y: 256, distance: 55.6
click at [579, 256] on input "[PERSON_NAME]" at bounding box center [654, 256] width 152 height 17
drag, startPoint x: 645, startPoint y: 20, endPoint x: 699, endPoint y: 17, distance: 53.9
click at [699, 17] on div "Case 6:25-bk-17204" at bounding box center [672, 14] width 60 height 26
click at [646, 24] on div "Case 6:25-bk-17204" at bounding box center [672, 14] width 60 height 26
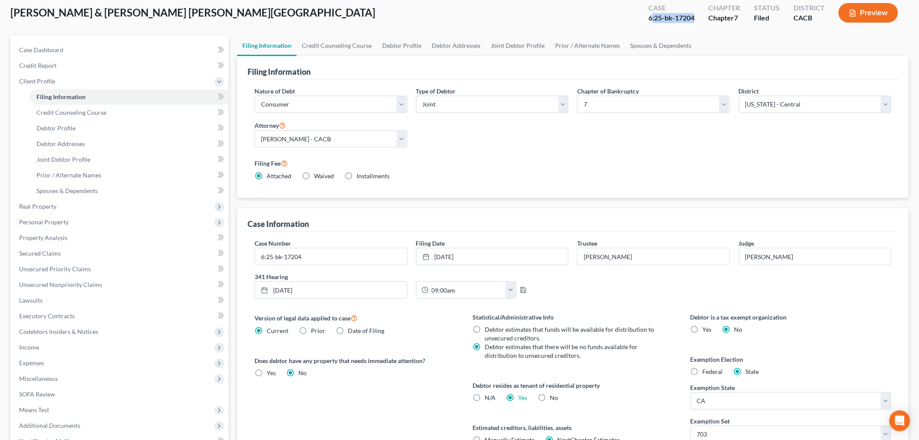
drag, startPoint x: 652, startPoint y: 18, endPoint x: 696, endPoint y: 16, distance: 44.8
click at [696, 16] on div "Case 6:25-bk-17204" at bounding box center [672, 14] width 60 height 26
click at [668, 21] on div "6:25-bk-17204" at bounding box center [671, 18] width 46 height 10
drag, startPoint x: 663, startPoint y: 17, endPoint x: 698, endPoint y: 17, distance: 35.2
click at [698, 17] on div "Case 6:25-bk-17204" at bounding box center [672, 14] width 60 height 26
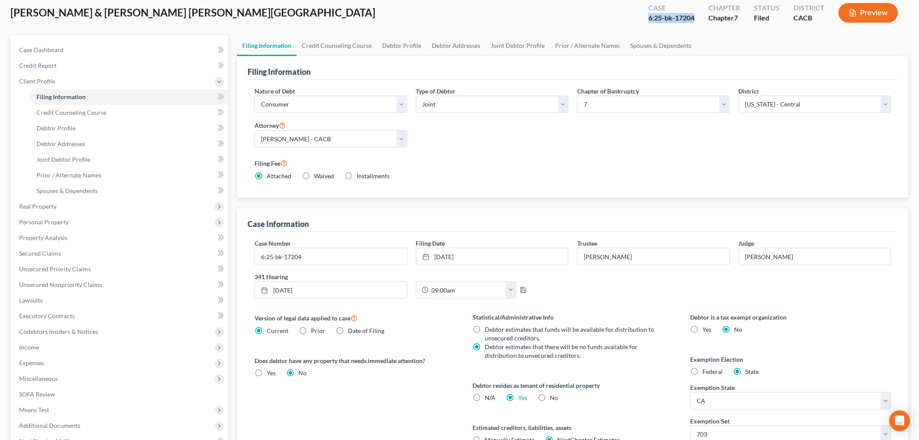
copy div "6:25-bk-17204"
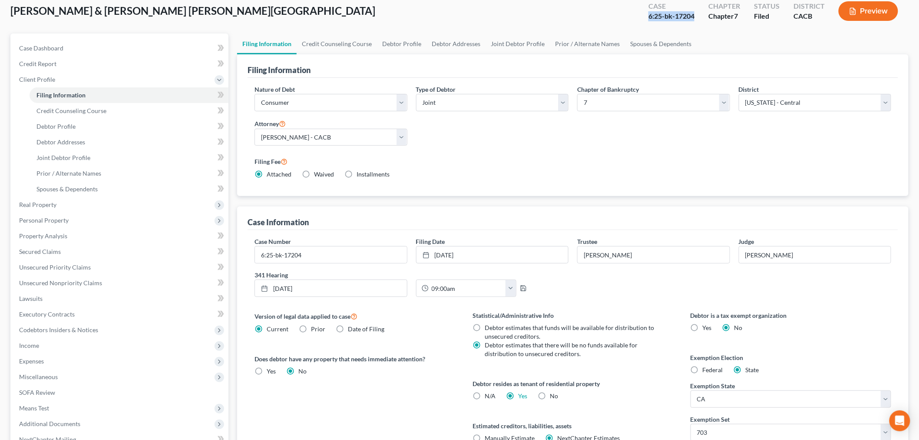
scroll to position [0, 0]
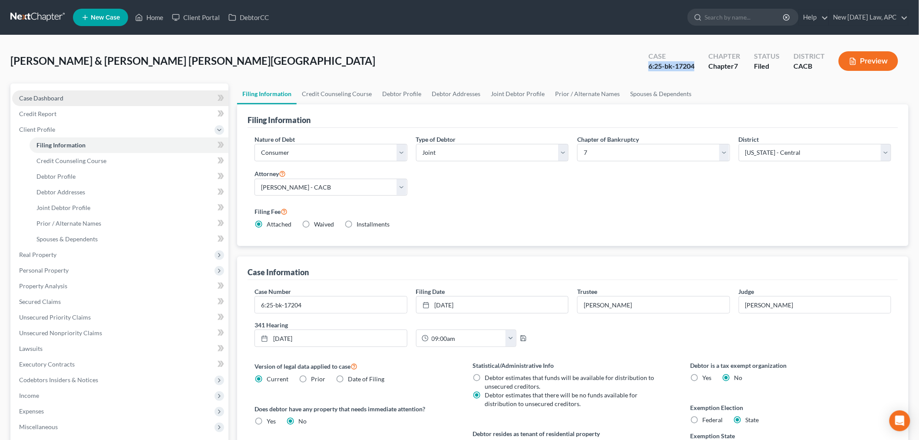
click at [92, 99] on link "Case Dashboard" at bounding box center [120, 98] width 216 height 16
select select "6"
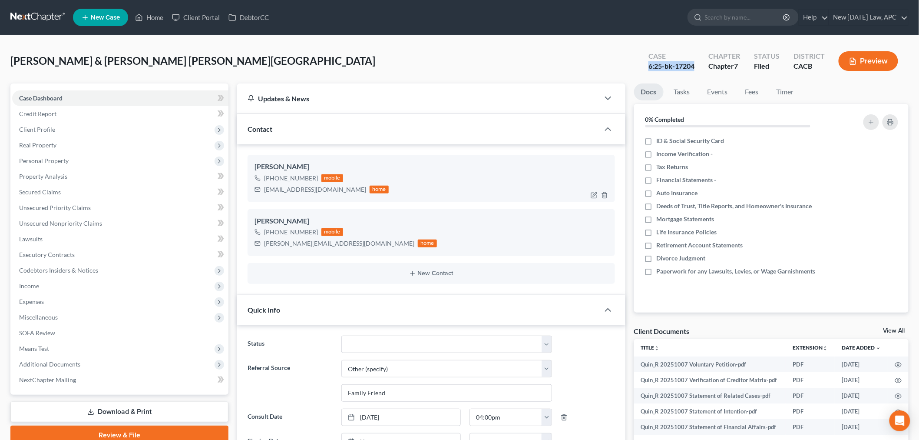
scroll to position [4505, 0]
drag, startPoint x: 261, startPoint y: 192, endPoint x: 337, endPoint y: 189, distance: 76.5
click at [337, 189] on div "[EMAIL_ADDRESS][DOMAIN_NAME] home" at bounding box center [322, 189] width 134 height 11
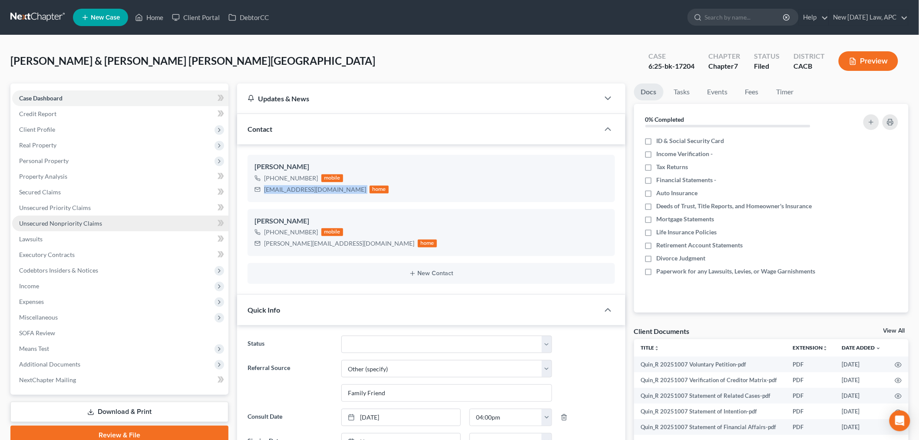
copy div "[EMAIL_ADDRESS][DOMAIN_NAME]"
drag, startPoint x: 356, startPoint y: 96, endPoint x: 365, endPoint y: 74, distance: 23.8
click at [356, 96] on div "Updates & News" at bounding box center [418, 98] width 341 height 9
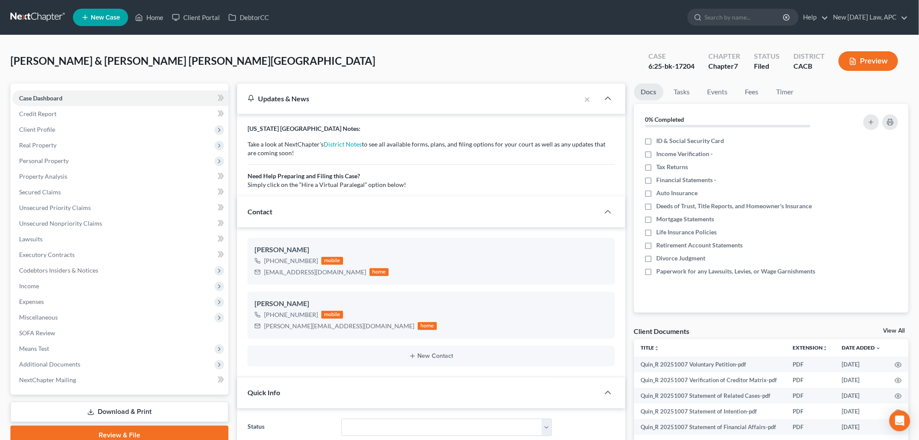
click at [366, 67] on div "[PERSON_NAME] & [PERSON_NAME] [PERSON_NAME] Upgraded Case 6:25-bk-17204 Chapter…" at bounding box center [459, 65] width 898 height 38
drag, startPoint x: 696, startPoint y: 64, endPoint x: 675, endPoint y: 66, distance: 21.0
click at [675, 66] on div "Case 6:25-bk-17204" at bounding box center [672, 62] width 60 height 26
copy div "17204"
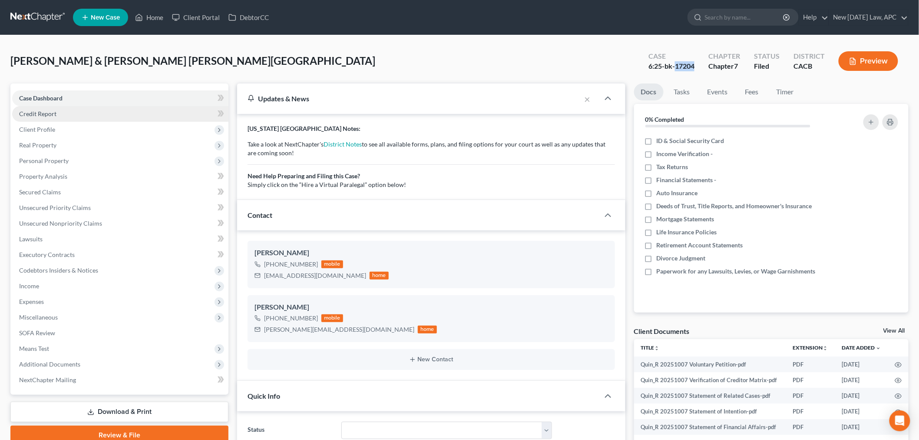
click at [63, 110] on link "Credit Report" at bounding box center [120, 114] width 216 height 16
click at [82, 112] on link "Credit Report" at bounding box center [120, 114] width 216 height 16
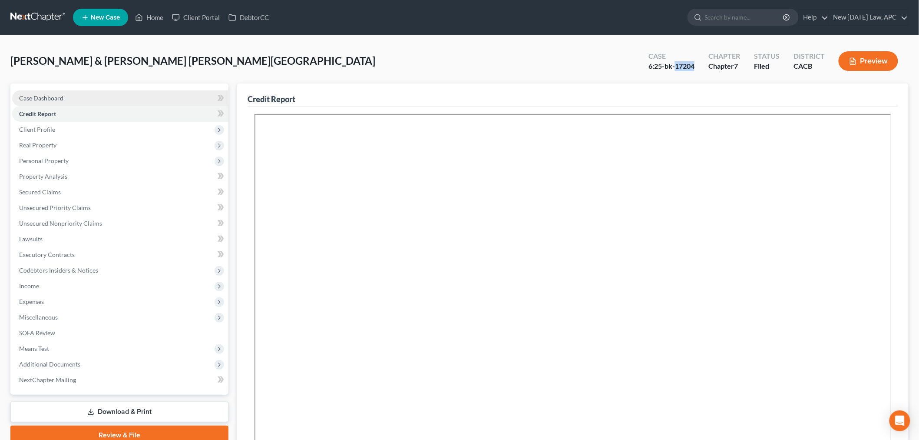
drag, startPoint x: 63, startPoint y: 101, endPoint x: 119, endPoint y: 101, distance: 56.0
click at [64, 101] on link "Case Dashboard" at bounding box center [120, 98] width 216 height 16
select select "6"
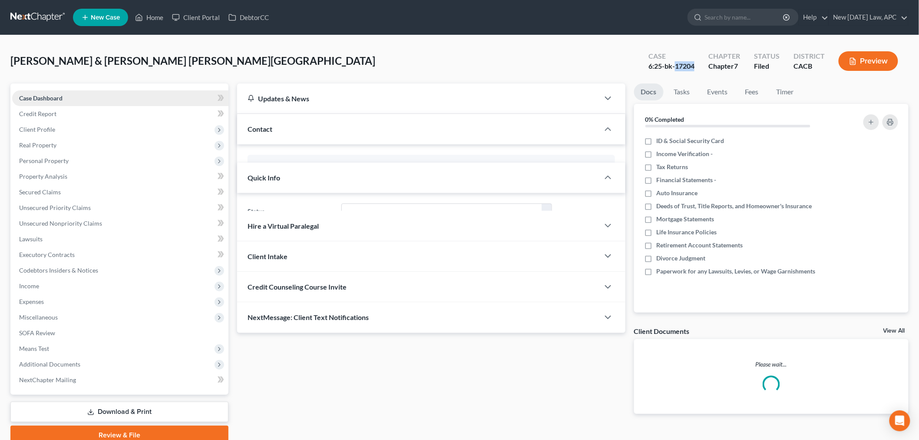
click at [90, 91] on link "Case Dashboard" at bounding box center [120, 98] width 216 height 16
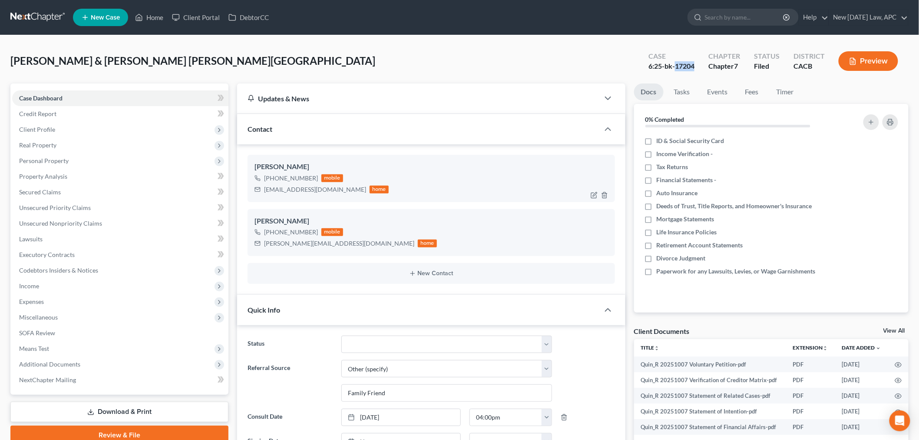
scroll to position [4505, 0]
drag, startPoint x: 271, startPoint y: 177, endPoint x: 318, endPoint y: 177, distance: 46.9
click at [318, 177] on div "[PHONE_NUMBER] mobile" at bounding box center [322, 177] width 134 height 11
copy div "[PHONE_NUMBER]"
click at [289, 180] on div "[PHONE_NUMBER]" at bounding box center [291, 178] width 54 height 9
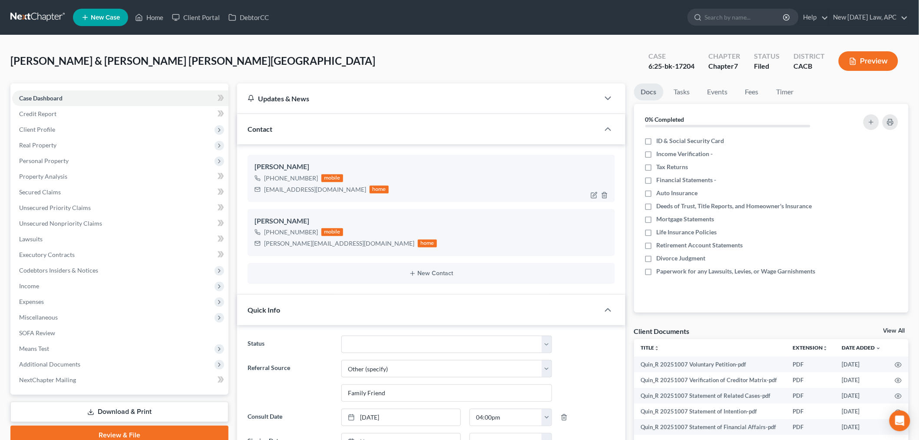
drag, startPoint x: 303, startPoint y: 179, endPoint x: 313, endPoint y: 178, distance: 10.1
click at [303, 179] on div "[PHONE_NUMBER]" at bounding box center [291, 178] width 54 height 9
drag, startPoint x: 313, startPoint y: 177, endPoint x: 275, endPoint y: 179, distance: 37.8
click at [275, 179] on div "[PHONE_NUMBER]" at bounding box center [291, 178] width 54 height 9
copy div "951) 906-1930"
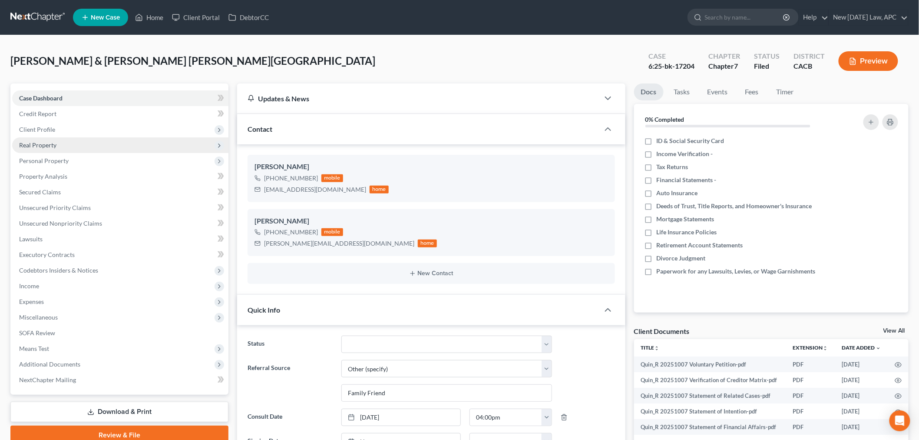
click at [88, 146] on span "Real Property" at bounding box center [120, 145] width 216 height 16
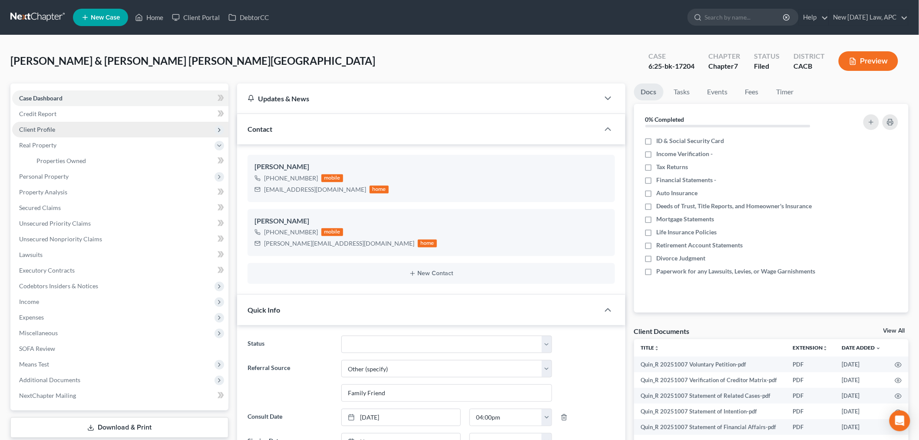
click at [80, 125] on span "Client Profile" at bounding box center [120, 130] width 216 height 16
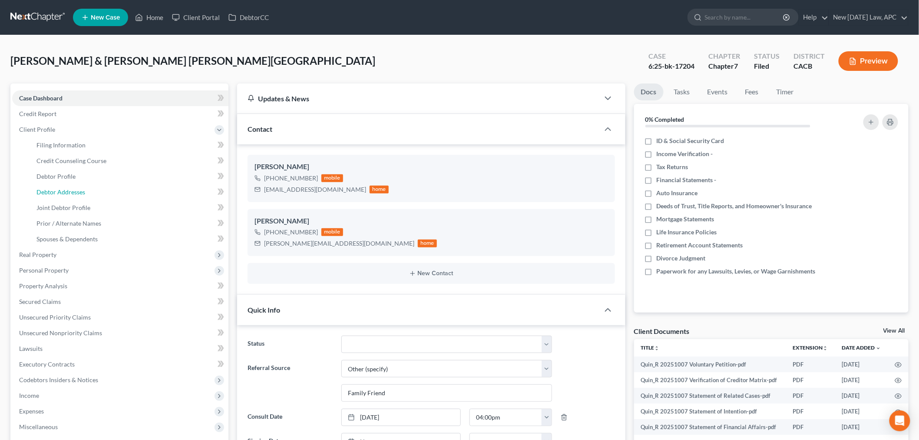
click at [74, 189] on span "Debtor Addresses" at bounding box center [60, 191] width 49 height 7
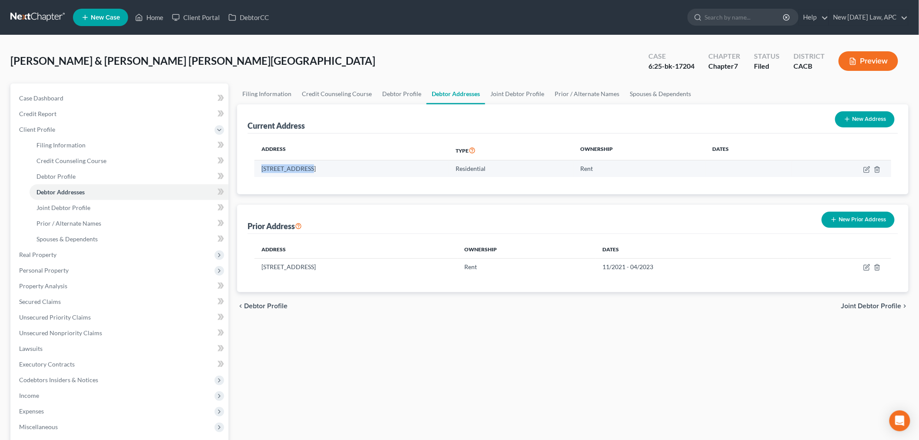
drag, startPoint x: 255, startPoint y: 167, endPoint x: 303, endPoint y: 168, distance: 47.8
click at [303, 168] on td "[STREET_ADDRESS]" at bounding box center [352, 168] width 194 height 17
copy td "[STREET_ADDRESS]"
drag, startPoint x: 305, startPoint y: 167, endPoint x: 329, endPoint y: 167, distance: 24.3
click at [329, 167] on td "[STREET_ADDRESS]" at bounding box center [352, 168] width 194 height 17
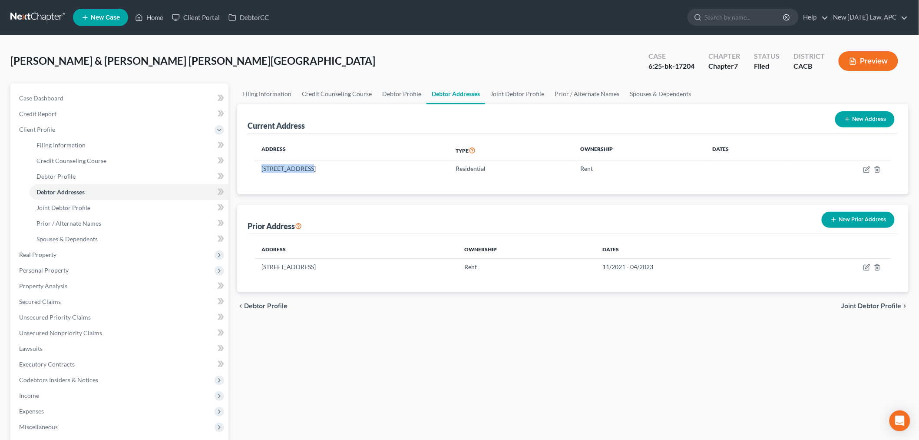
copy td "Apt #316"
drag, startPoint x: 384, startPoint y: 167, endPoint x: 367, endPoint y: 168, distance: 17.4
click at [367, 168] on td "[STREET_ADDRESS]" at bounding box center [352, 168] width 194 height 17
copy td "91764"
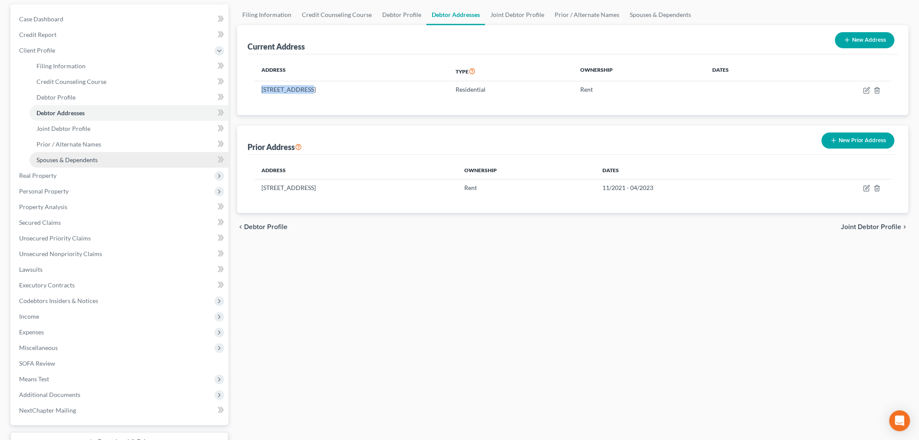
scroll to position [48, 0]
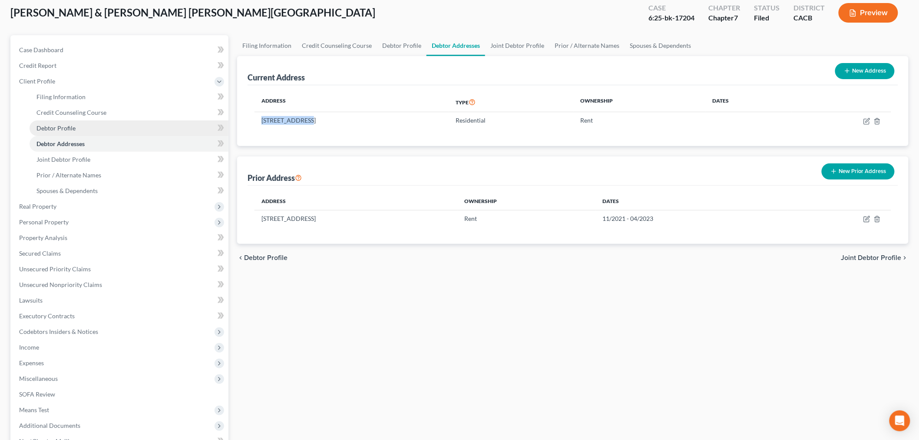
click at [91, 123] on link "Debtor Profile" at bounding box center [129, 128] width 199 height 16
select select "1"
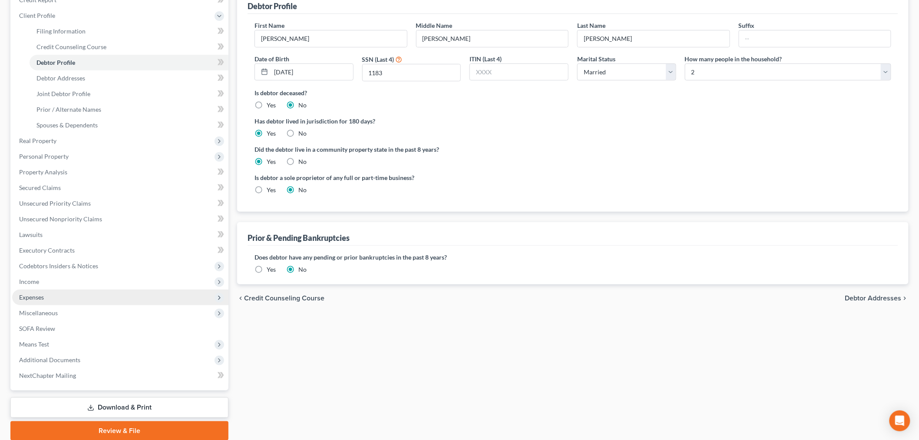
scroll to position [146, 0]
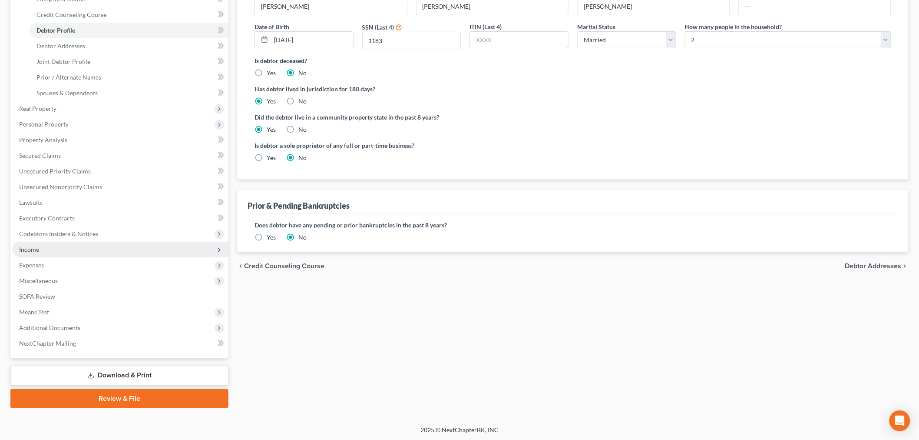
click at [51, 245] on span "Income" at bounding box center [120, 250] width 216 height 16
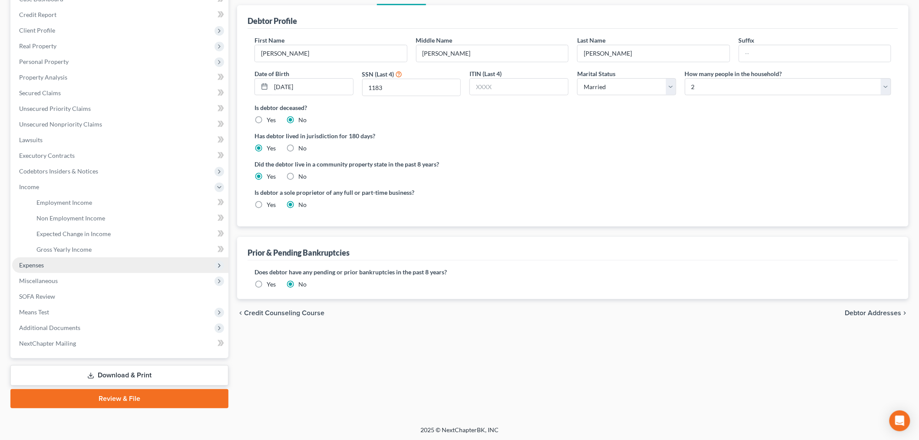
click at [54, 257] on span "Expenses" at bounding box center [120, 265] width 216 height 16
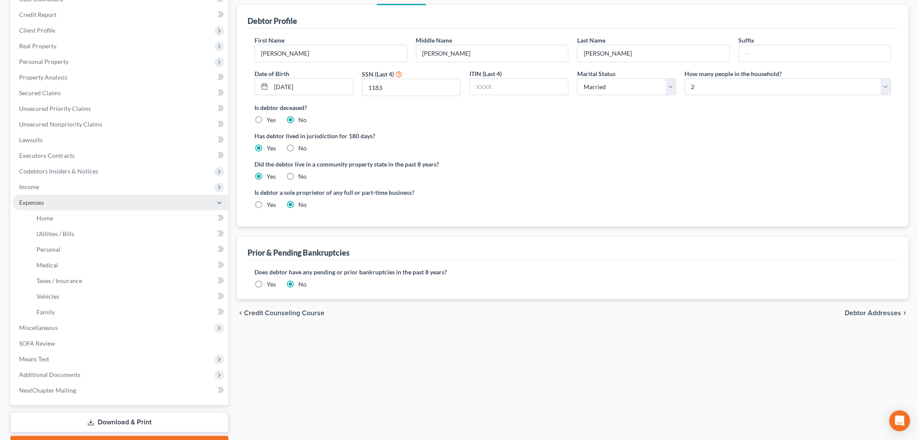
scroll to position [127, 0]
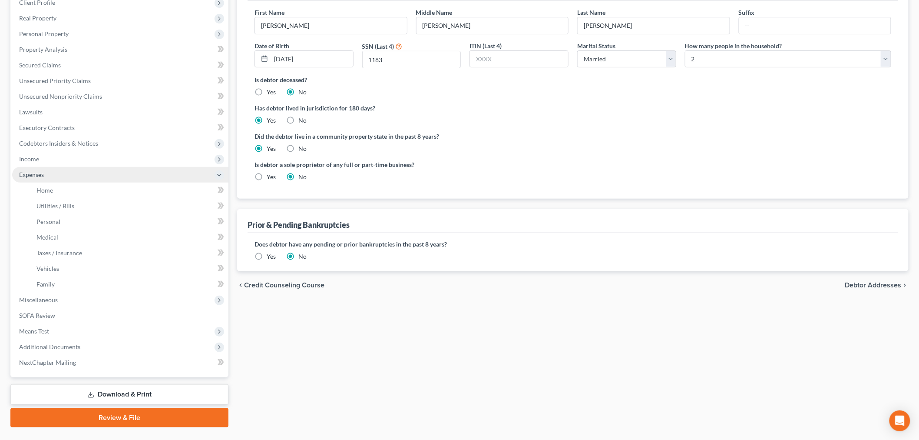
click at [55, 171] on span "Expenses" at bounding box center [120, 175] width 216 height 16
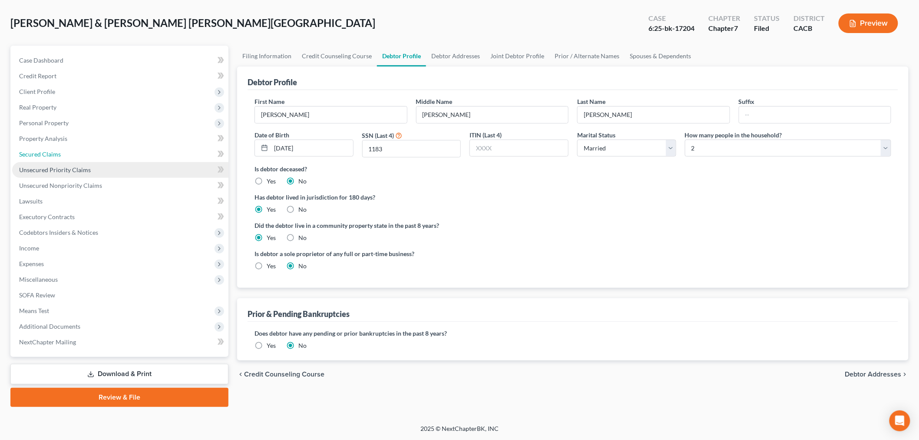
drag, startPoint x: 55, startPoint y: 162, endPoint x: 52, endPoint y: 172, distance: 9.9
click at [55, 162] on link "Secured Claims" at bounding box center [120, 154] width 216 height 16
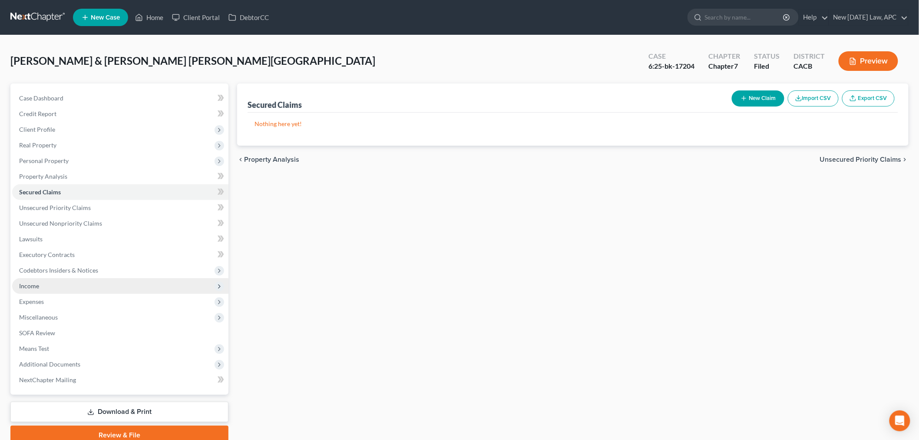
click at [38, 288] on span "Income" at bounding box center [29, 285] width 20 height 7
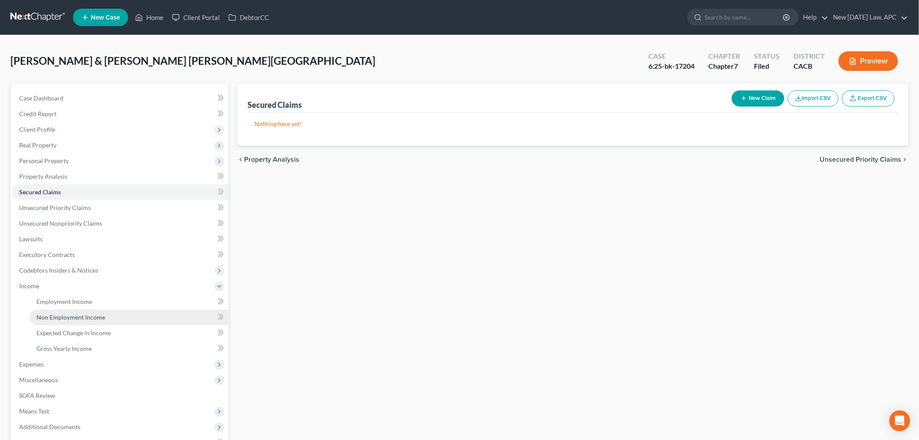
click at [72, 311] on link "Non Employment Income" at bounding box center [129, 317] width 199 height 16
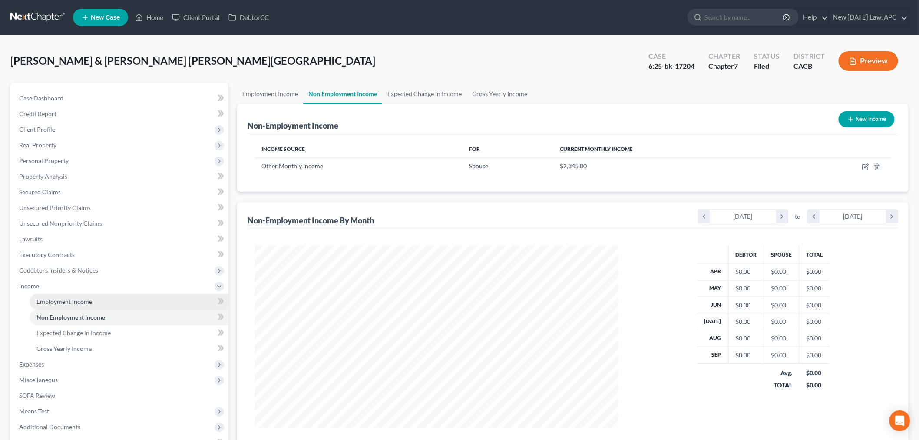
scroll to position [182, 381]
click at [62, 307] on link "Employment Income" at bounding box center [129, 302] width 199 height 16
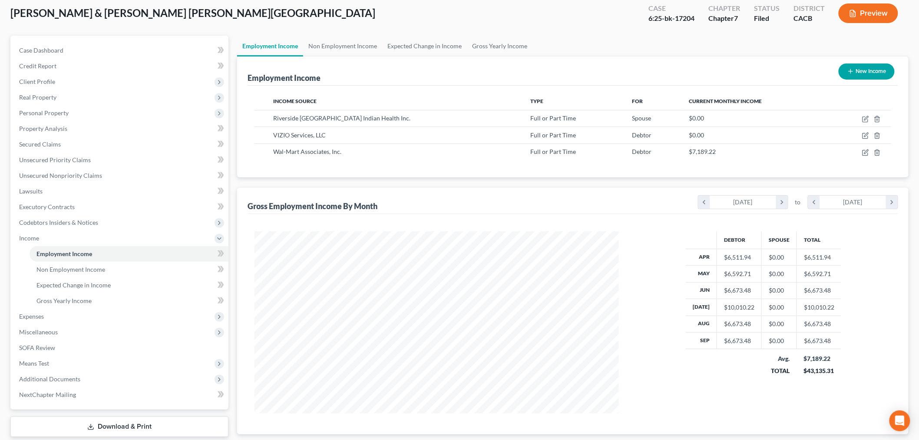
scroll to position [48, 0]
click at [57, 324] on span "Miscellaneous" at bounding box center [120, 332] width 216 height 16
click at [64, 257] on span "Expenses" at bounding box center [120, 253] width 216 height 16
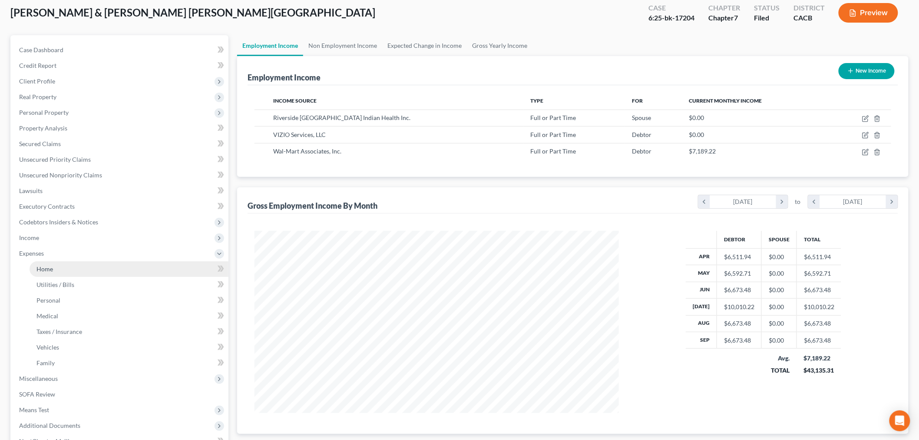
click at [64, 266] on link "Home" at bounding box center [129, 269] width 199 height 16
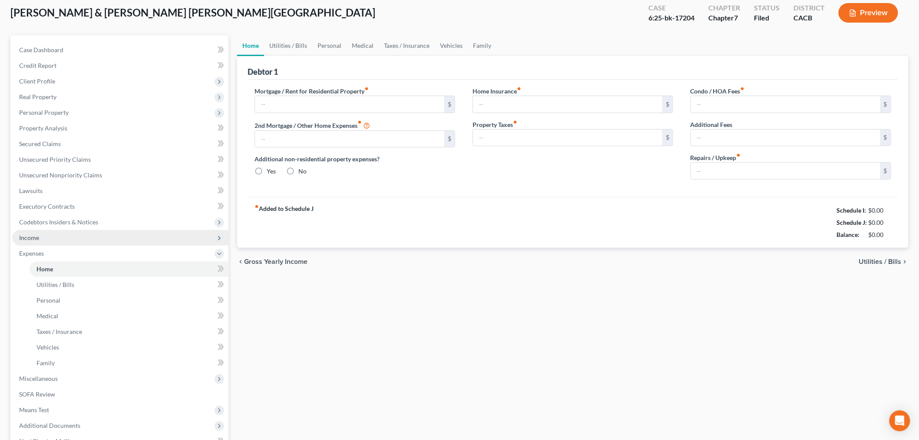
scroll to position [2, 0]
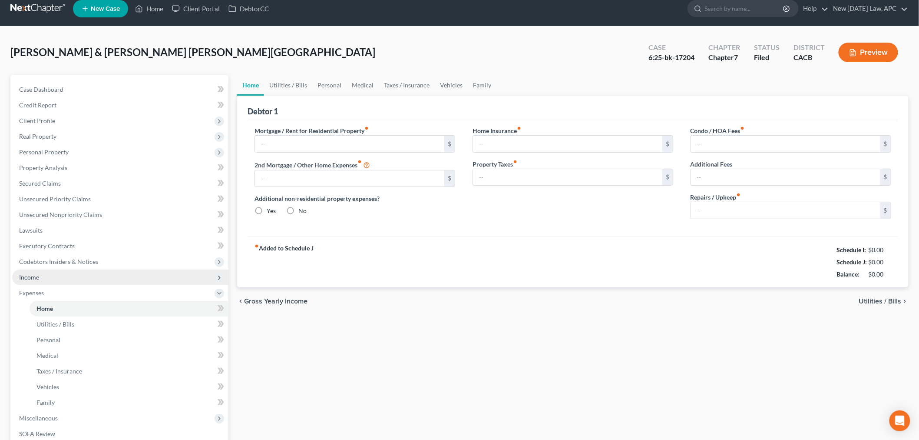
type input "3,778.71"
type input "0.00"
radio input "true"
type input "0.00"
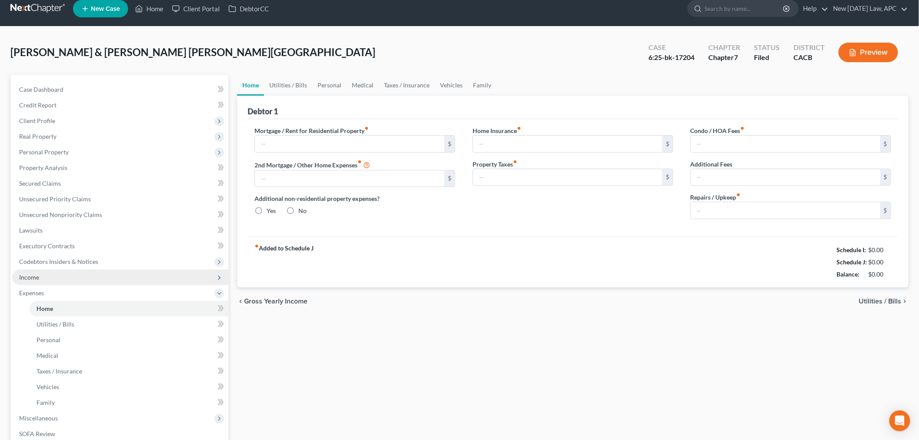
type input "0.00"
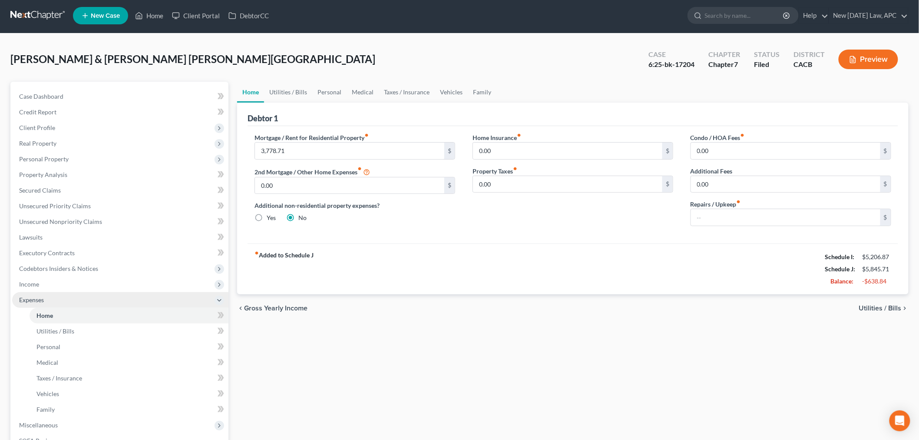
scroll to position [0, 0]
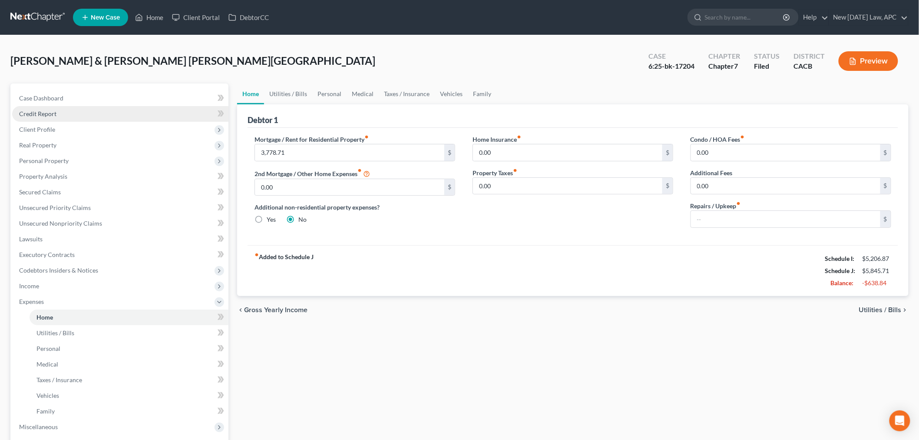
click at [50, 109] on link "Credit Report" at bounding box center [120, 114] width 216 height 16
click at [55, 128] on span "Client Profile" at bounding box center [120, 130] width 216 height 16
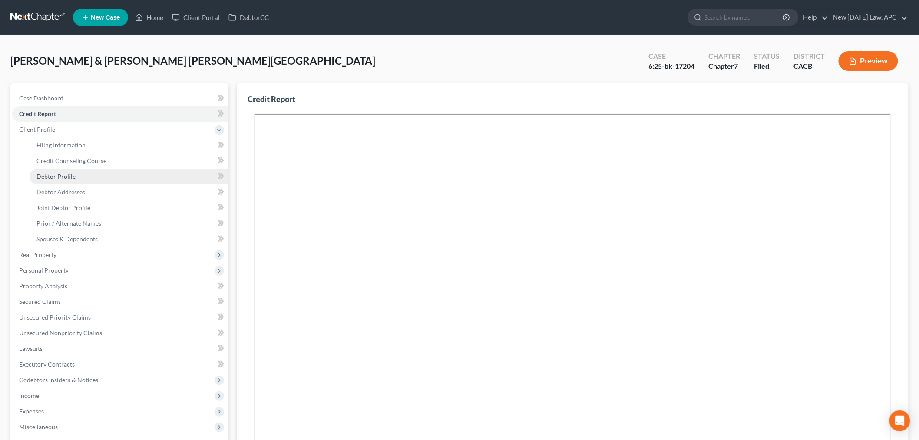
click at [72, 172] on span "Debtor Profile" at bounding box center [55, 175] width 39 height 7
select select "1"
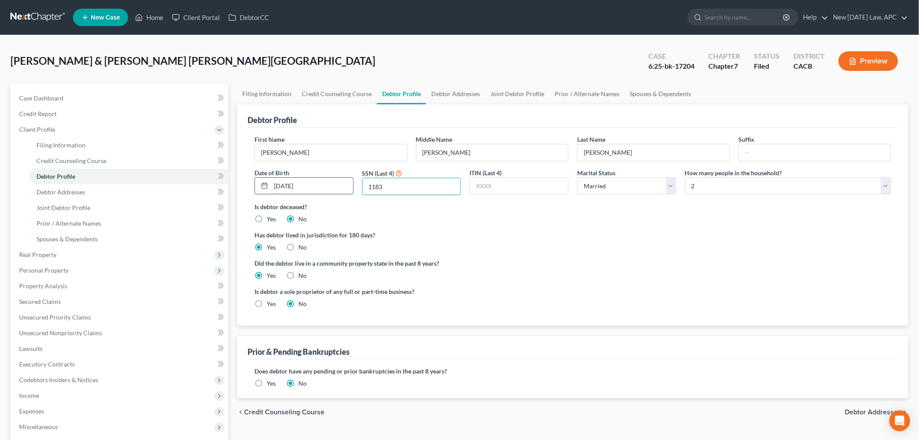
drag, startPoint x: 417, startPoint y: 192, endPoint x: 342, endPoint y: 190, distance: 75.2
click at [342, 190] on div "First Name [PERSON_NAME] Middle Name [PERSON_NAME] Last Name [PERSON_NAME] Date…" at bounding box center [572, 168] width 645 height 67
click at [100, 211] on link "Joint Debtor Profile" at bounding box center [129, 208] width 199 height 16
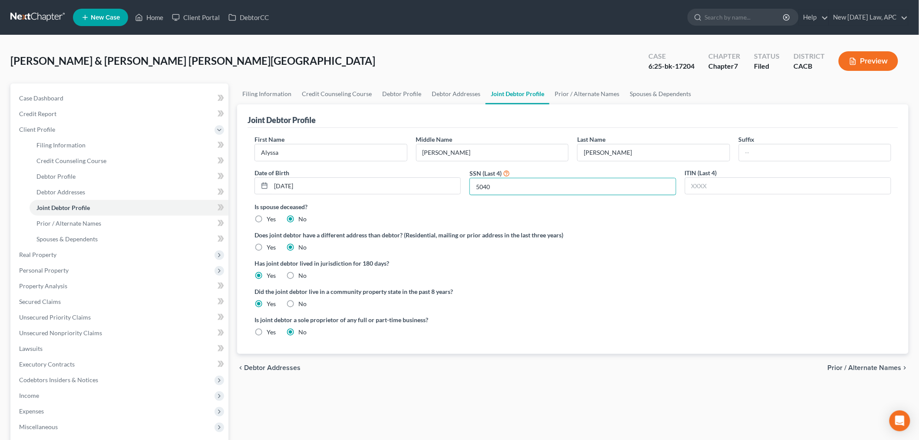
drag, startPoint x: 500, startPoint y: 185, endPoint x: 463, endPoint y: 181, distance: 37.2
click at [463, 185] on div "First Name [PERSON_NAME] Middle Name [PERSON_NAME] Last Name [PERSON_NAME] Date…" at bounding box center [572, 168] width 645 height 67
click at [97, 92] on link "Case Dashboard" at bounding box center [120, 98] width 216 height 16
select select "6"
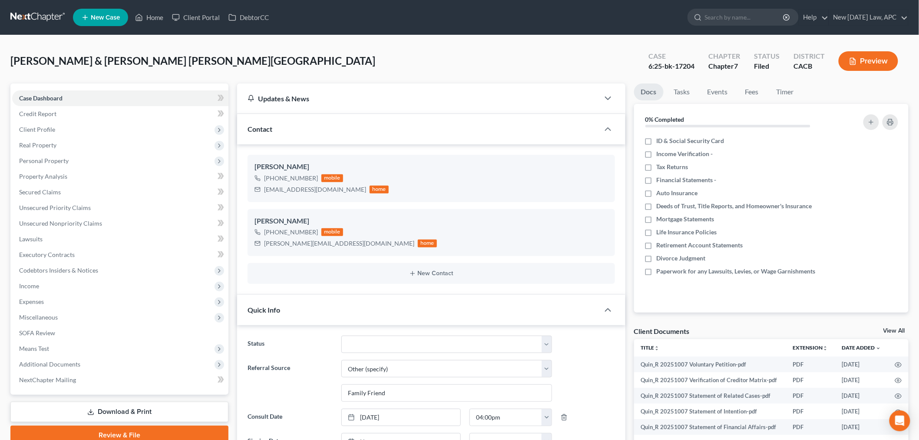
scroll to position [4505, 0]
drag, startPoint x: 645, startPoint y: 66, endPoint x: 694, endPoint y: 69, distance: 49.6
click at [694, 69] on div "Case 6:25-bk-17204" at bounding box center [672, 62] width 60 height 26
copy div "6:25-bk-17204"
